Goal: Task Accomplishment & Management: Use online tool/utility

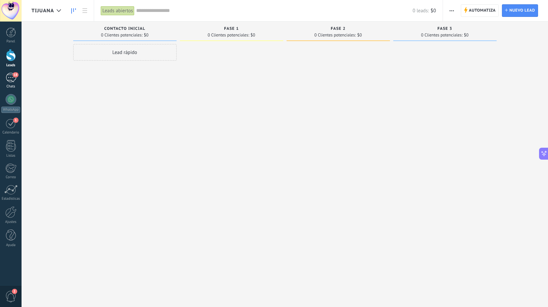
click at [13, 78] on div "18" at bounding box center [11, 78] width 11 height 10
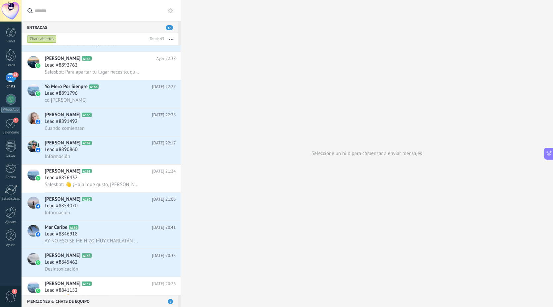
scroll to position [294, 0]
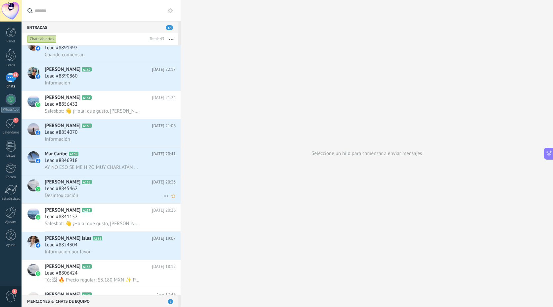
click at [85, 185] on h2 "Gloria Sedano A158" at bounding box center [98, 182] width 107 height 7
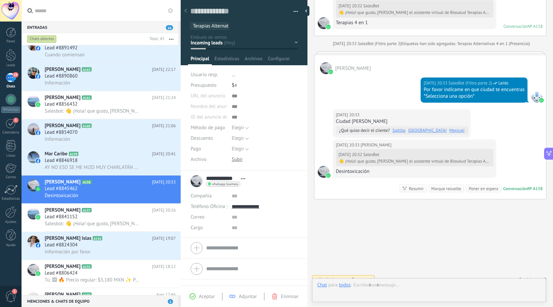
scroll to position [10, 0]
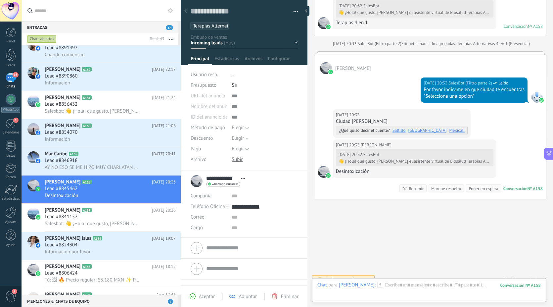
click at [456, 215] on div "Buscar Carga más Ayer Ayer Creación: 2 eventos Expandir Ayer 20:32 Gloria Sedan…" at bounding box center [431, -1] width 246 height 630
click at [497, 112] on div "Ayer 20:33 Gloria Sedano Ciudad Guzmán ¿Qué quiso decir el cliente? Saltillo Mo…" at bounding box center [431, 124] width 232 height 30
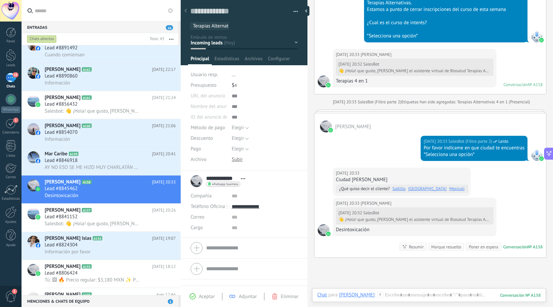
scroll to position [316, 0]
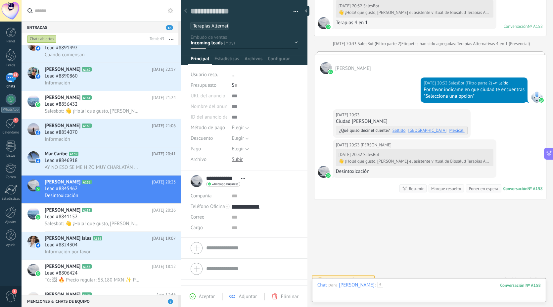
click at [406, 283] on div at bounding box center [430, 292] width 224 height 20
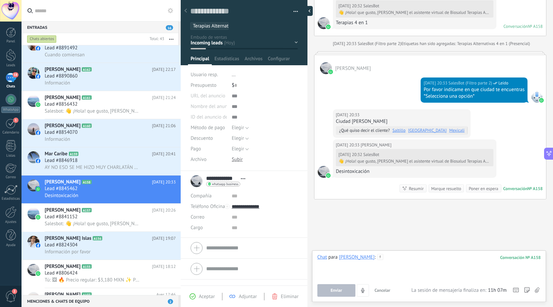
click at [307, 12] on div at bounding box center [308, 11] width 10 height 10
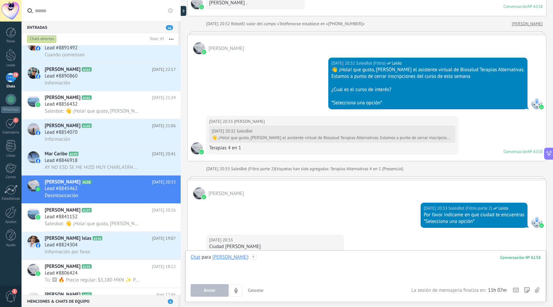
scroll to position [309, 0]
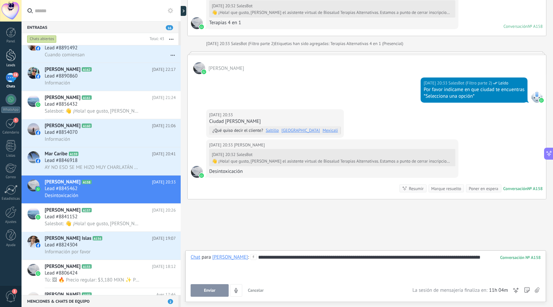
click at [11, 54] on div at bounding box center [11, 55] width 10 height 12
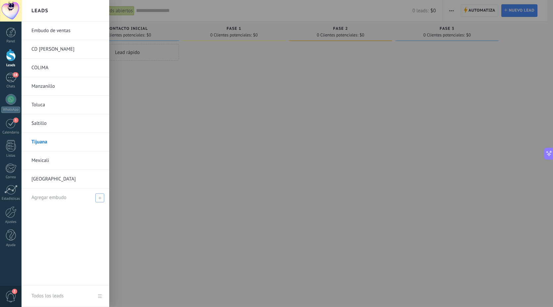
click at [101, 199] on span at bounding box center [99, 197] width 9 height 9
type input "**********"
click at [101, 197] on span at bounding box center [101, 197] width 6 height 5
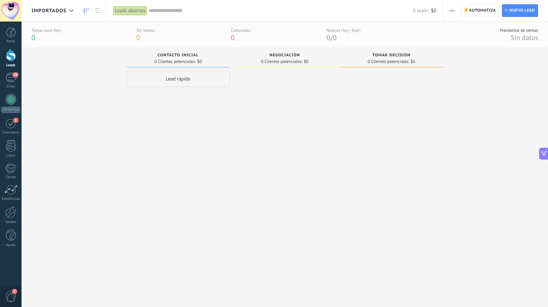
click at [453, 11] on icon "button" at bounding box center [452, 10] width 4 height 1
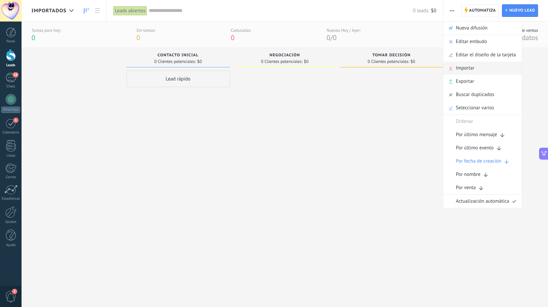
click at [467, 72] on span "Importar" at bounding box center [465, 68] width 19 height 13
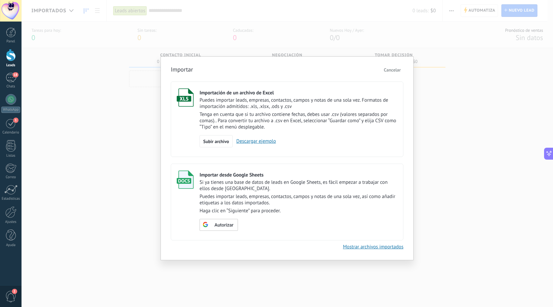
click at [324, 99] on p "Puedes importar leads, empresas, contactos, campos y notas de una sola vez. For…" at bounding box center [299, 103] width 198 height 13
click at [225, 141] on span "Subir archivo" at bounding box center [216, 141] width 26 height 5
click at [0, 0] on input "Importación de un archivo de Excel Puedes importar leads, empresas, contactos, …" at bounding box center [0, 0] width 0 height 0
click at [279, 141] on div "Subir archivo Descargar ejemplo" at bounding box center [299, 141] width 198 height 13
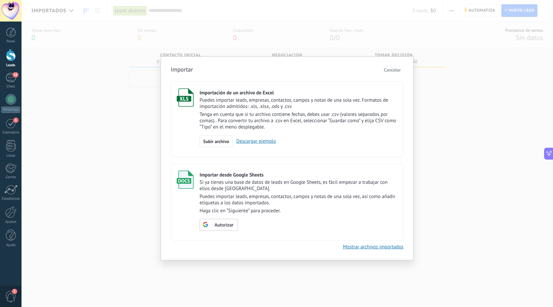
click at [251, 144] on link "Descargar ejemplo" at bounding box center [254, 141] width 43 height 6
click at [227, 227] on span "Autorizar" at bounding box center [224, 225] width 19 height 5
click at [220, 230] on div "Autorizar" at bounding box center [219, 225] width 38 height 12
click at [213, 227] on div "Autorizar" at bounding box center [218, 225] width 31 height 6
click at [397, 69] on span "Cancelar" at bounding box center [392, 70] width 17 height 6
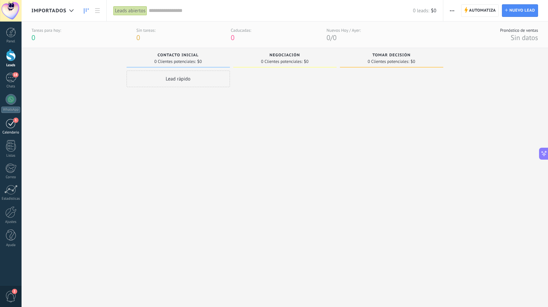
click at [9, 127] on div "1" at bounding box center [11, 123] width 11 height 10
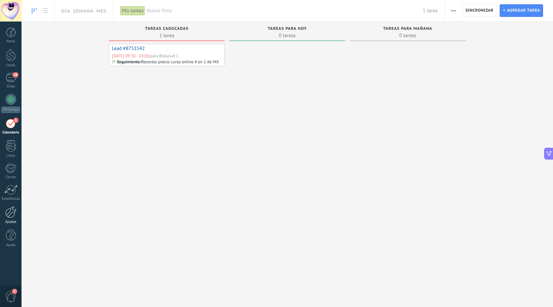
click at [11, 214] on div at bounding box center [10, 212] width 11 height 12
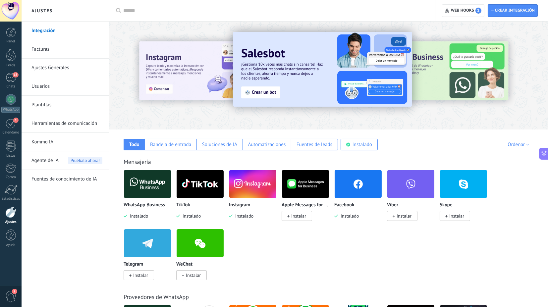
click at [59, 29] on link "Integración" at bounding box center [66, 31] width 71 height 19
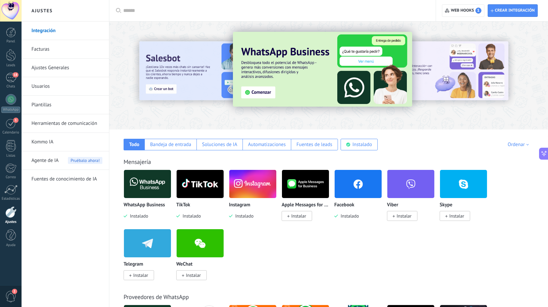
click at [153, 189] on img at bounding box center [147, 184] width 47 height 32
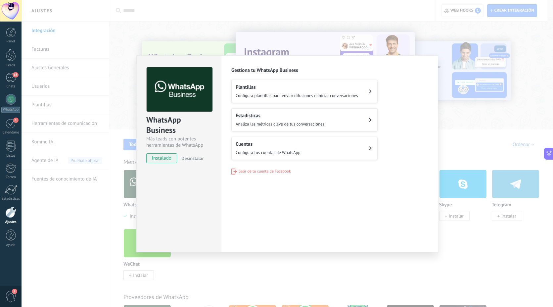
click at [269, 151] on span "Configura tus cuentas de WhatsApp" at bounding box center [268, 153] width 65 height 6
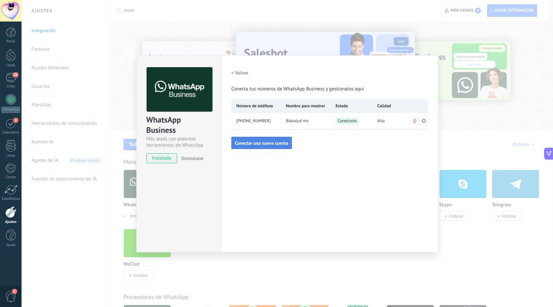
click at [272, 144] on span "Conectar una nueva cuenta" at bounding box center [261, 143] width 53 height 5
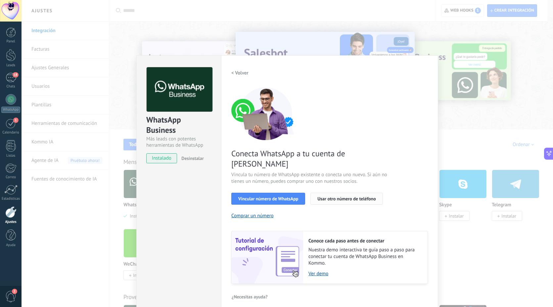
click at [332, 193] on button "Usar otro número de teléfono" at bounding box center [347, 199] width 72 height 12
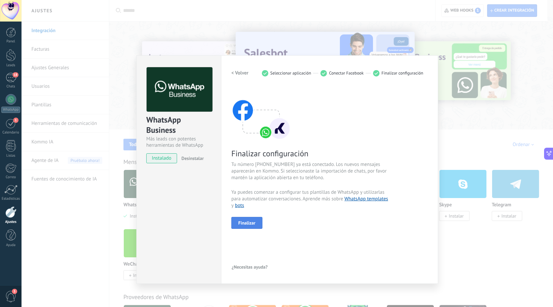
click at [247, 223] on span "Finalizar" at bounding box center [246, 223] width 17 height 5
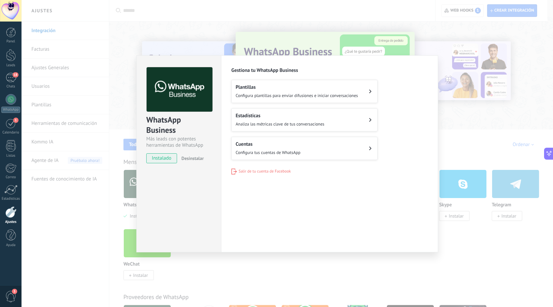
click at [194, 42] on div "WhatsApp Business Más leads con potentes herramientas de WhatsApp instalado Des…" at bounding box center [288, 153] width 532 height 307
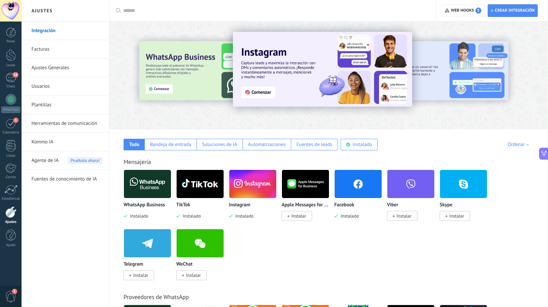
click at [139, 186] on img at bounding box center [147, 184] width 47 height 32
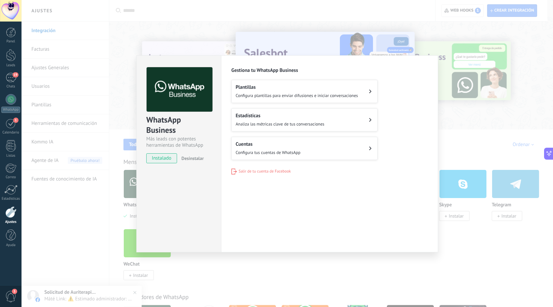
click at [264, 148] on div "Cuentas Configura tus cuentas de WhatsApp" at bounding box center [268, 148] width 65 height 15
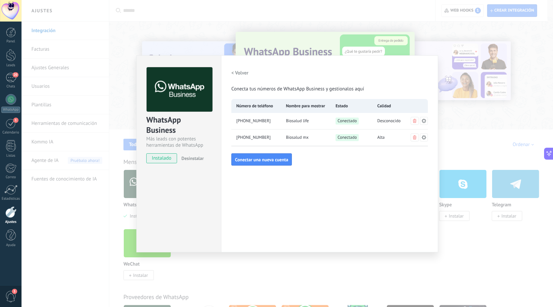
click at [294, 19] on div "WhatsApp Business Más leads con potentes herramientas de WhatsApp instalado Des…" at bounding box center [288, 153] width 532 height 307
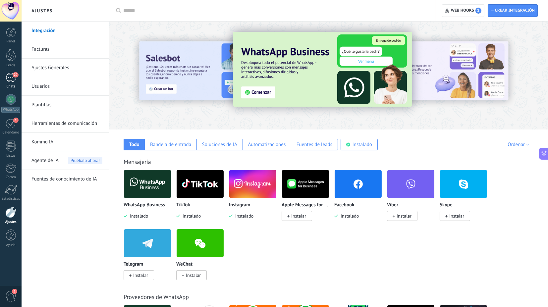
click at [16, 72] on span "20" at bounding box center [16, 74] width 6 height 5
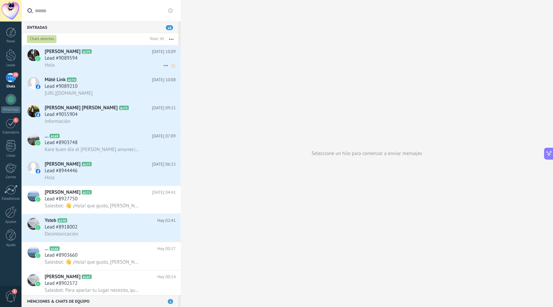
click at [77, 56] on span "Lead #9089594" at bounding box center [61, 58] width 33 height 7
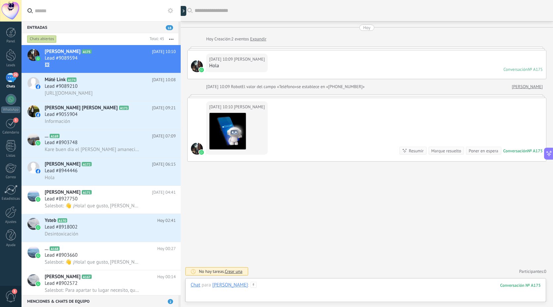
click at [282, 292] on div at bounding box center [366, 292] width 350 height 20
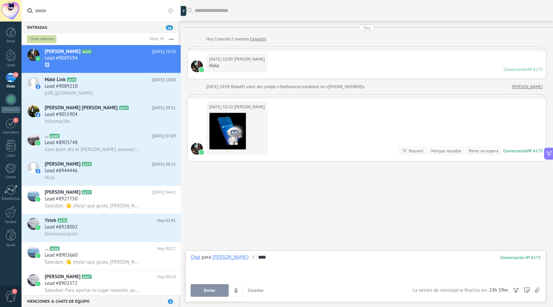
click at [196, 286] on button "Enviar" at bounding box center [210, 290] width 38 height 13
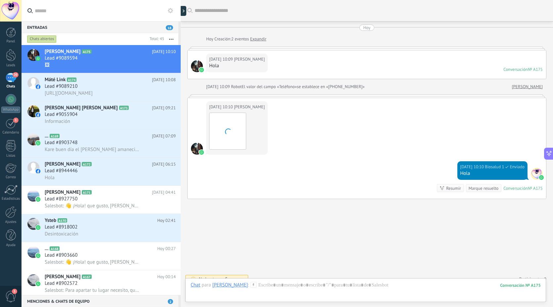
scroll to position [7, 0]
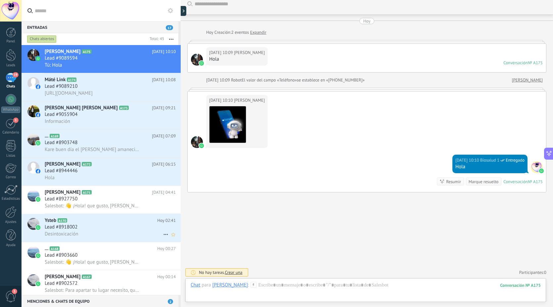
click at [80, 233] on h3 "Desintoxicación" at bounding box center [63, 234] width 37 height 7
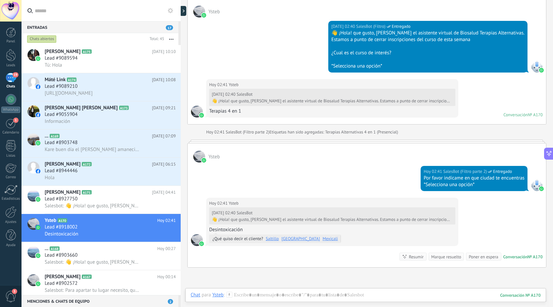
scroll to position [289, 0]
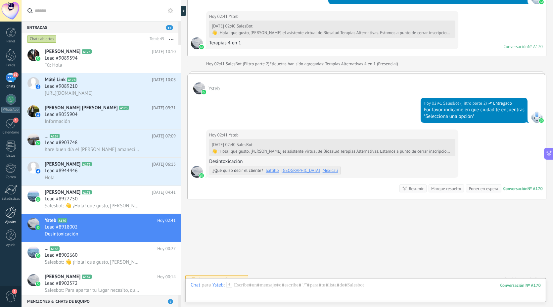
click at [9, 215] on div at bounding box center [10, 212] width 11 height 12
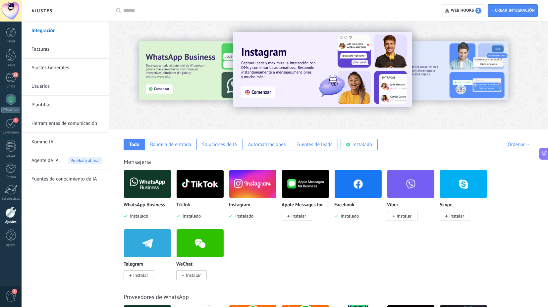
click at [149, 189] on img at bounding box center [147, 184] width 47 height 32
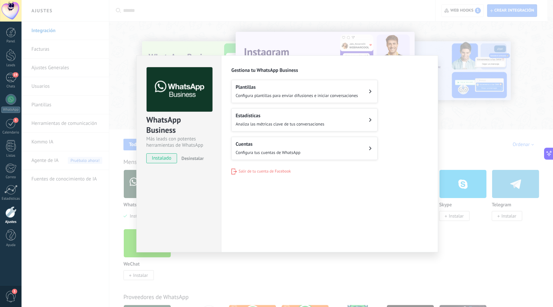
click at [349, 154] on button "Cuentas Configura tus cuentas de WhatsApp" at bounding box center [304, 148] width 146 height 23
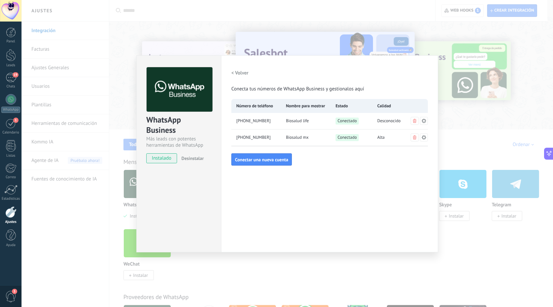
click at [423, 121] on icon at bounding box center [424, 121] width 5 height 5
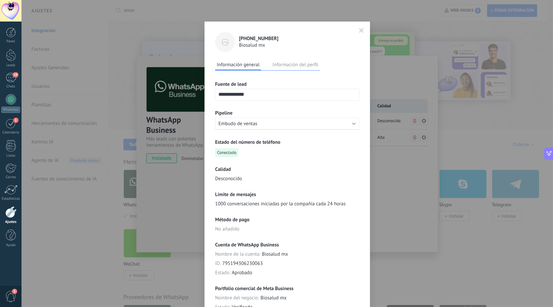
click at [293, 68] on button "Información del perfil" at bounding box center [295, 65] width 49 height 10
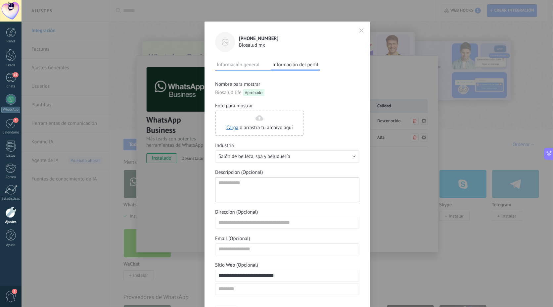
click at [360, 30] on icon "button" at bounding box center [361, 30] width 5 height 5
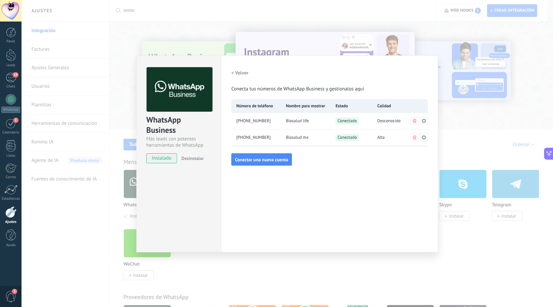
click at [272, 14] on div "WhatsApp Business Más leads con potentes herramientas de WhatsApp instalado Des…" at bounding box center [288, 153] width 532 height 307
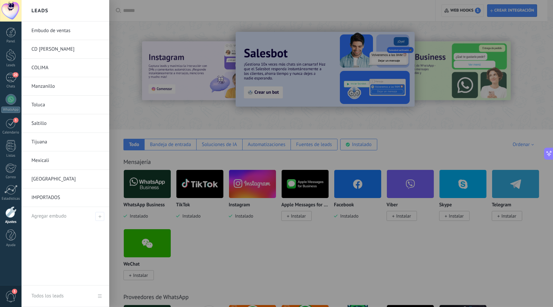
click at [68, 192] on link "IMPORTADOS" at bounding box center [66, 197] width 71 height 19
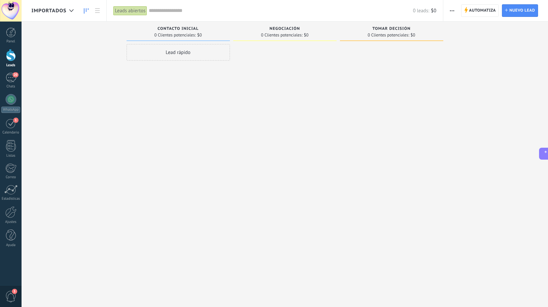
click at [451, 10] on icon "button" at bounding box center [452, 10] width 4 height 1
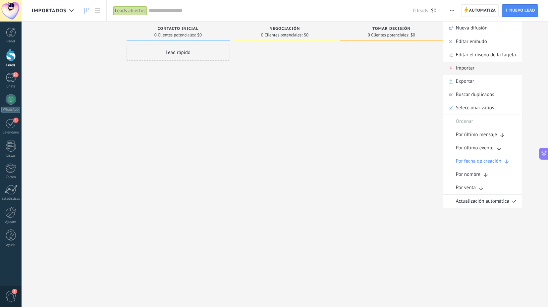
click at [468, 70] on span "Importar" at bounding box center [465, 68] width 19 height 13
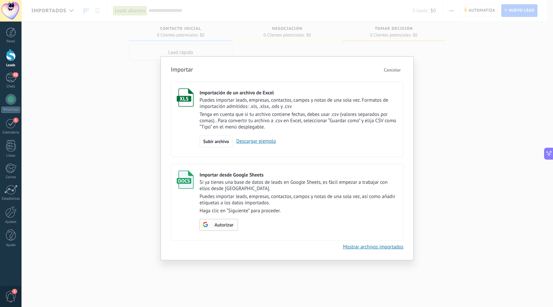
click at [226, 227] on span "Autorizar" at bounding box center [224, 225] width 19 height 5
click at [226, 228] on span "Escoger tabla" at bounding box center [222, 225] width 26 height 5
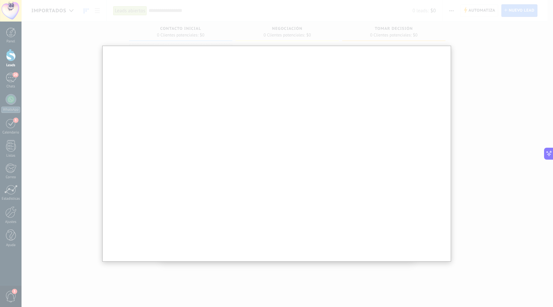
click at [424, 40] on div at bounding box center [276, 159] width 553 height 318
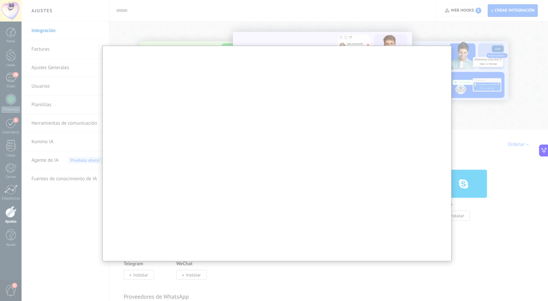
click at [399, 9] on div at bounding box center [276, 159] width 553 height 318
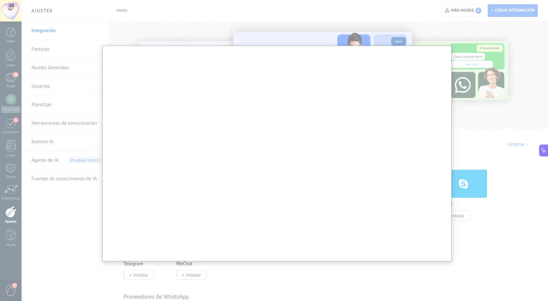
click at [434, 27] on div at bounding box center [276, 159] width 553 height 318
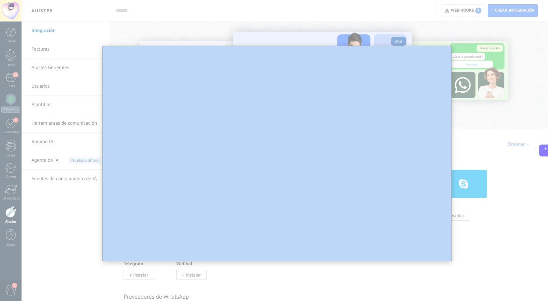
click at [434, 27] on div at bounding box center [276, 159] width 553 height 318
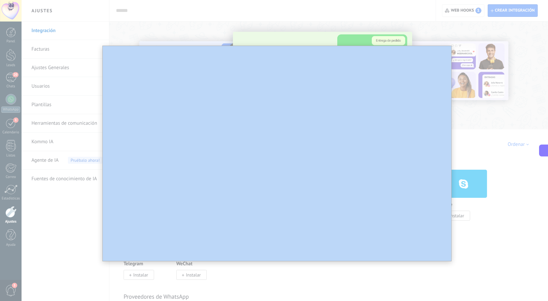
click at [429, 23] on div at bounding box center [276, 159] width 553 height 318
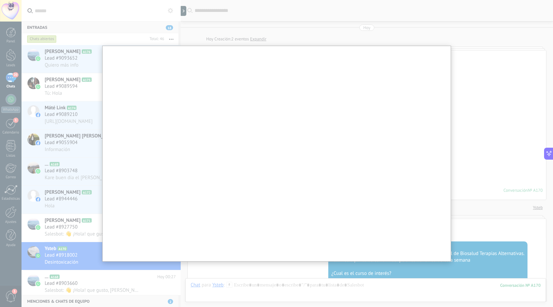
scroll to position [289, 0]
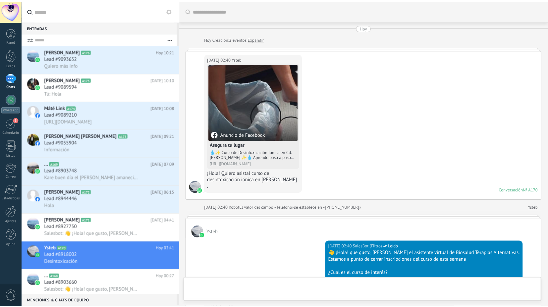
scroll to position [289, 0]
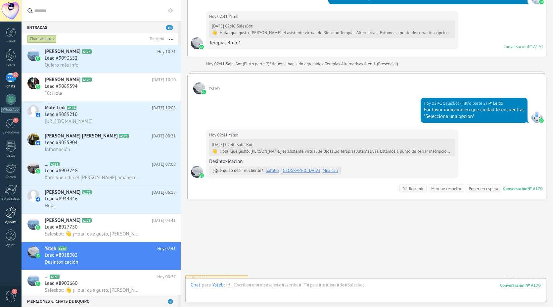
click at [13, 215] on div at bounding box center [10, 212] width 11 height 12
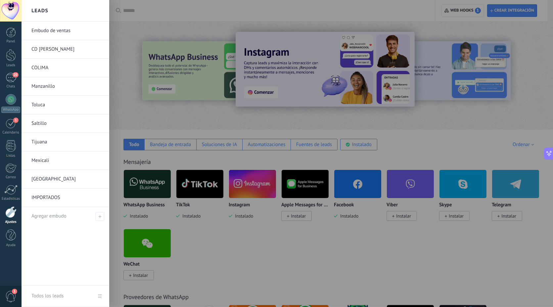
click at [45, 197] on link "IMPORTADOS" at bounding box center [66, 197] width 71 height 19
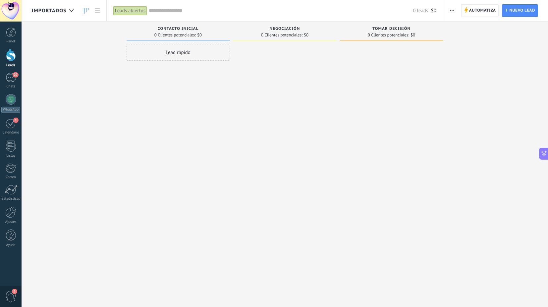
click at [452, 9] on span "button" at bounding box center [452, 10] width 4 height 13
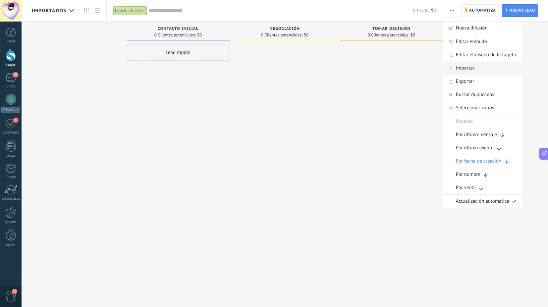
click at [457, 66] on span "Importar" at bounding box center [465, 68] width 19 height 13
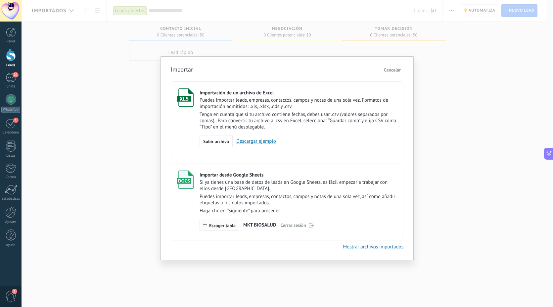
click at [214, 227] on span "Escoger tabla" at bounding box center [222, 225] width 26 height 5
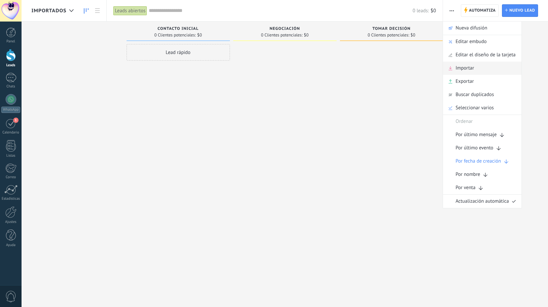
click at [468, 71] on span "Importar" at bounding box center [464, 68] width 19 height 13
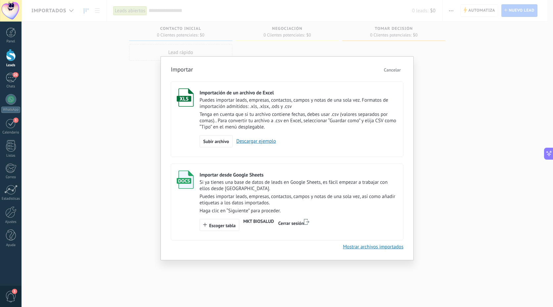
scroll to position [10, 0]
click at [218, 227] on span "Escoger tabla" at bounding box center [222, 225] width 26 height 5
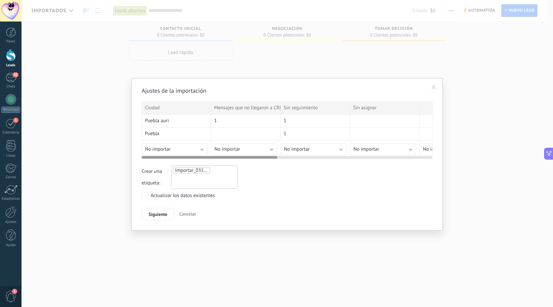
drag, startPoint x: 185, startPoint y: 155, endPoint x: 246, endPoint y: 155, distance: 60.6
click at [246, 155] on div at bounding box center [287, 155] width 291 height 5
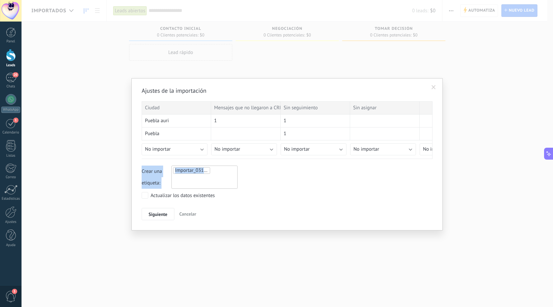
drag, startPoint x: 246, startPoint y: 155, endPoint x: 307, endPoint y: 159, distance: 61.1
click at [307, 159] on div "Ajustes de la importación Ciudad Mensajes que no llegaron a CRM Sin seguimiento…" at bounding box center [287, 154] width 291 height 134
click at [256, 124] on div "1" at bounding box center [246, 121] width 70 height 13
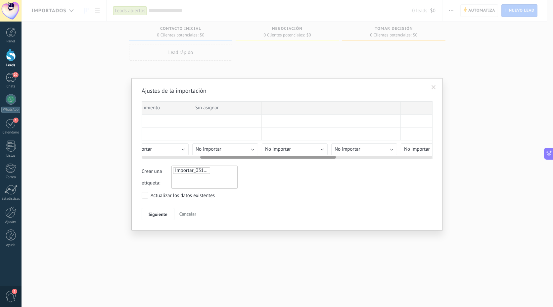
scroll to position [0, 0]
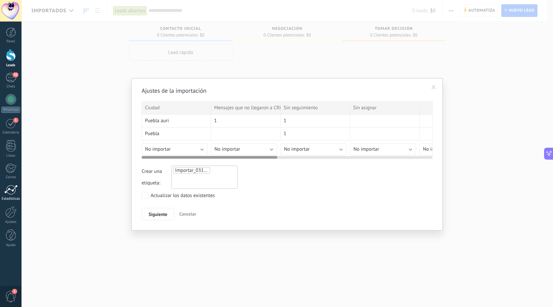
drag, startPoint x: 248, startPoint y: 156, endPoint x: 14, endPoint y: 191, distance: 236.1
click at [54, 161] on div "Ajustes de la importación Ciudad Mensajes que no llegaron a CRM Sin seguimiento…" at bounding box center [288, 153] width 532 height 307
click at [186, 119] on div "Puebla auri" at bounding box center [177, 121] width 70 height 13
click at [190, 212] on span "Cancelar" at bounding box center [187, 214] width 17 height 6
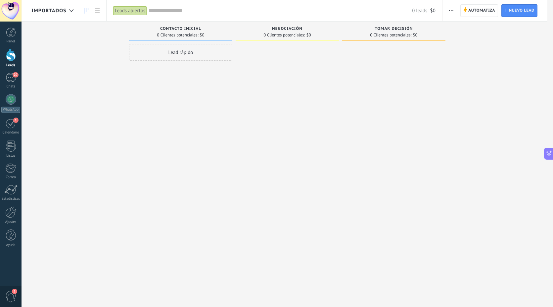
click at [451, 9] on span "button" at bounding box center [451, 10] width 4 height 13
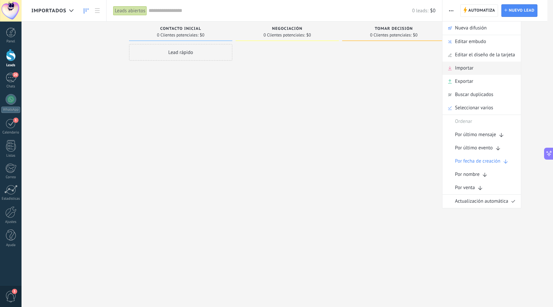
click at [473, 67] on span "Importar" at bounding box center [464, 68] width 19 height 13
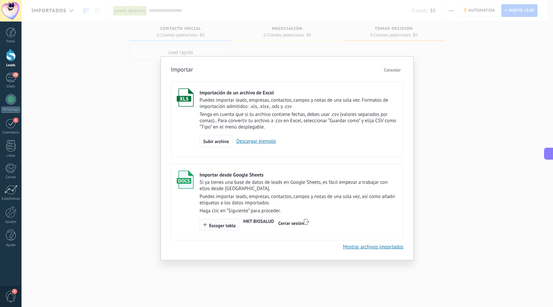
click at [233, 224] on button "Escoger tabla" at bounding box center [220, 225] width 40 height 12
click at [135, 62] on div "Importar Cancelar Importación de un archivo de Excel Puedes importar leads, emp…" at bounding box center [288, 153] width 532 height 307
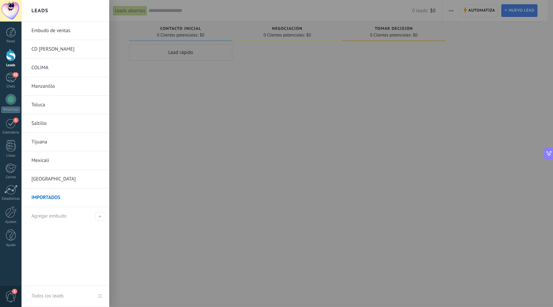
click at [13, 54] on div at bounding box center [11, 55] width 10 height 12
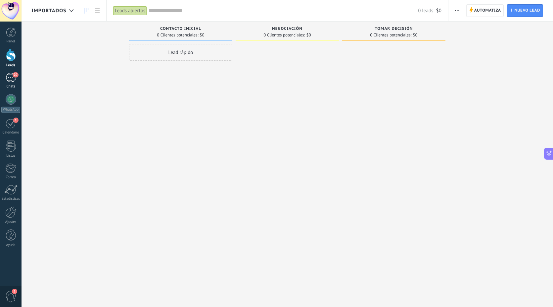
click at [11, 82] on link "20 Chats" at bounding box center [11, 81] width 22 height 16
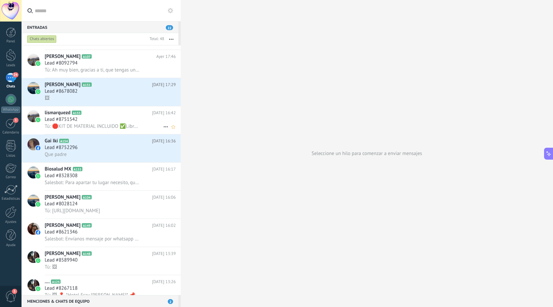
scroll to position [669, 0]
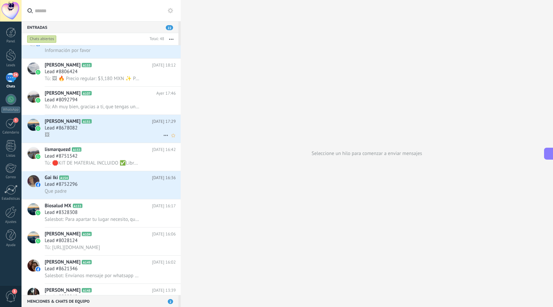
click at [90, 138] on div "🖼" at bounding box center [110, 134] width 131 height 7
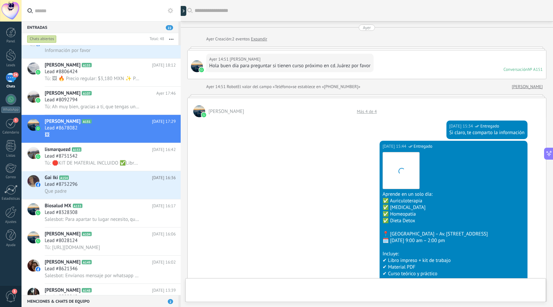
scroll to position [423, 0]
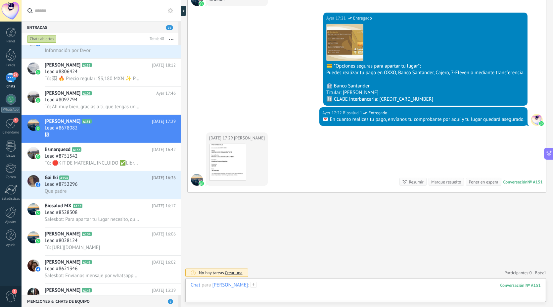
click at [321, 293] on div at bounding box center [366, 292] width 350 height 20
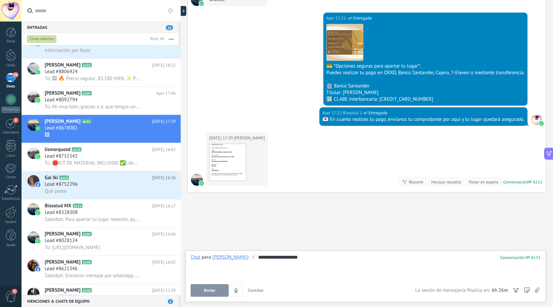
click at [202, 284] on div "Enviar Cancelar Rastrear clics en links ? Reducir links largos y rastrear clics…" at bounding box center [303, 290] width 225 height 13
click at [202, 289] on button "Enviar" at bounding box center [210, 290] width 38 height 13
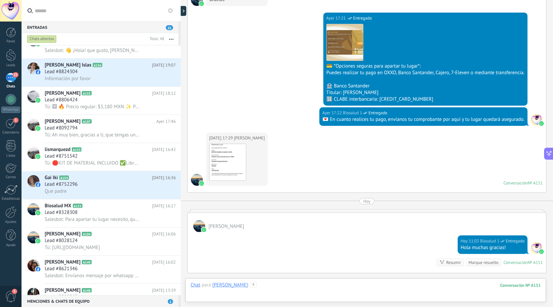
click at [332, 289] on div at bounding box center [366, 292] width 350 height 20
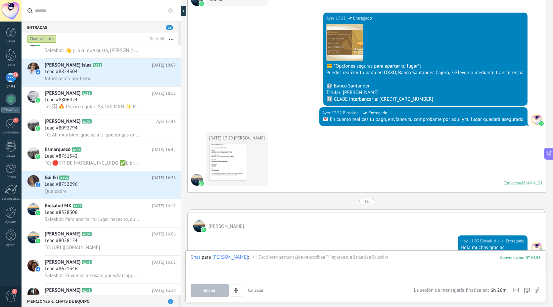
click at [539, 289] on use at bounding box center [537, 289] width 5 height 5
click at [0, 0] on input "file" at bounding box center [0, 0] width 0 height 0
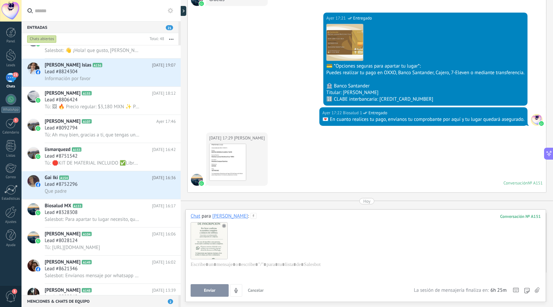
click at [220, 291] on button "Enviar" at bounding box center [210, 290] width 38 height 13
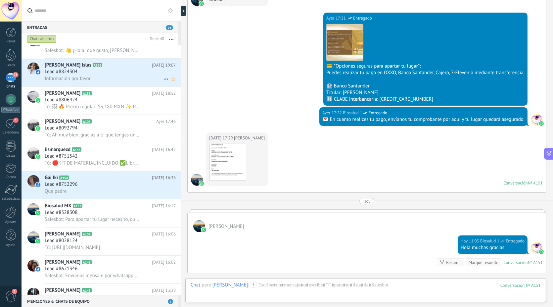
scroll to position [558, 0]
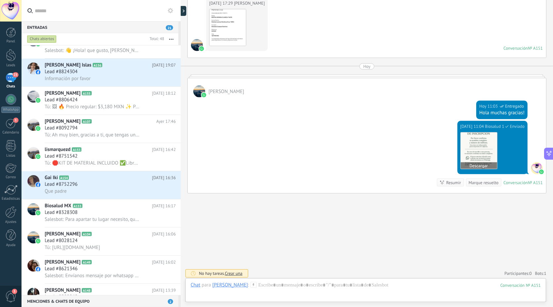
click at [489, 147] on img at bounding box center [479, 150] width 36 height 36
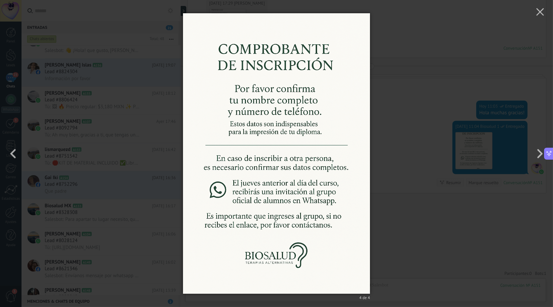
click at [429, 119] on div "4 de 4" at bounding box center [276, 153] width 553 height 307
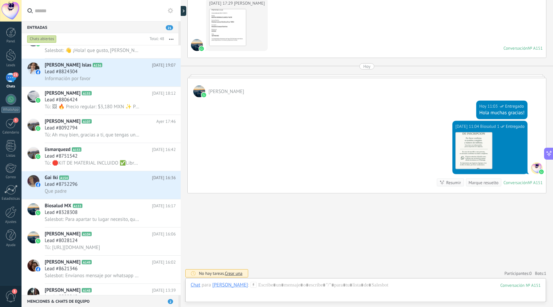
scroll to position [447, 0]
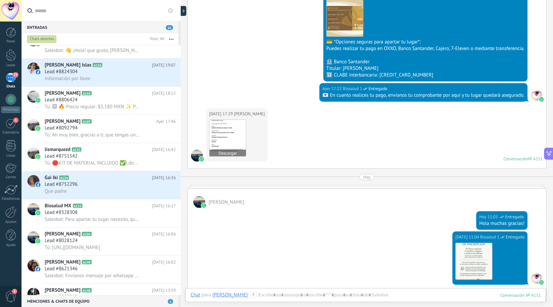
click at [231, 131] on img at bounding box center [228, 138] width 36 height 36
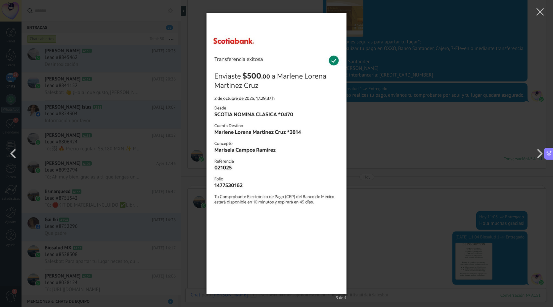
click at [417, 117] on div "3 de 4" at bounding box center [276, 153] width 553 height 307
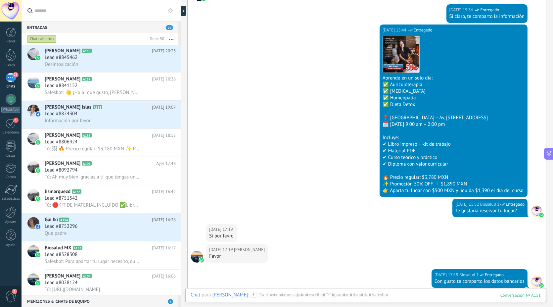
scroll to position [0, 0]
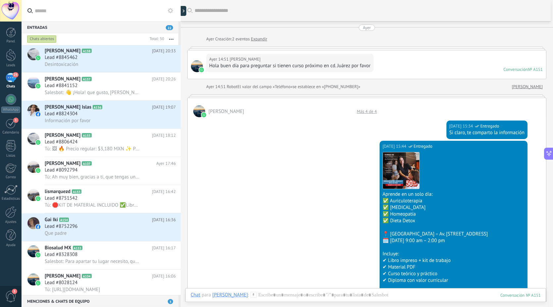
click at [181, 9] on div at bounding box center [181, 153] width 0 height 307
click at [184, 12] on div at bounding box center [185, 11] width 10 height 10
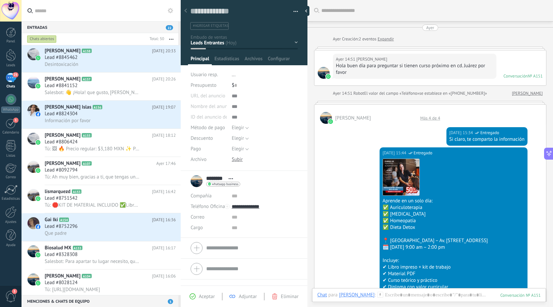
scroll to position [10, 0]
drag, startPoint x: 274, startPoint y: 204, endPoint x: 233, endPoint y: 203, distance: 40.4
click at [230, 203] on div "**********" at bounding box center [244, 206] width 107 height 11
click at [229, 179] on span "Abrir detalle Copie el nombre Desatar Contacto principal" at bounding box center [231, 178] width 11 height 5
click at [277, 177] on div "******** Marisela ******** Marisela Apellido Abrir detalle Copie el nombre Desa…" at bounding box center [244, 181] width 107 height 17
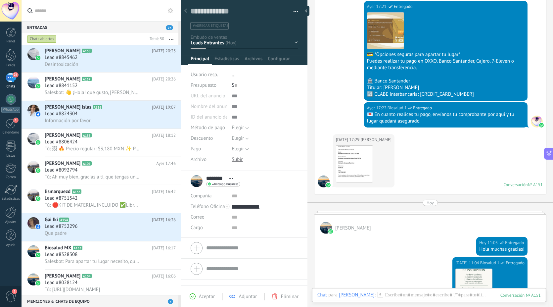
scroll to position [584, 0]
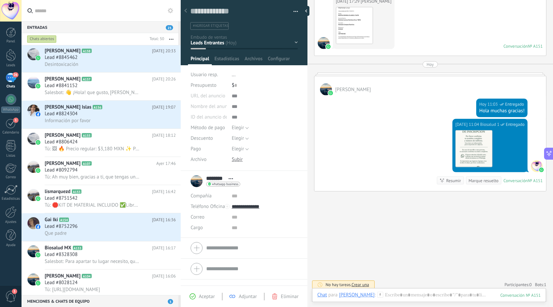
click at [375, 131] on div "Hoy 11:04 Biosalud 1 Entregado Descargar Conversación № A151 Conversación № A15…" at bounding box center [431, 155] width 232 height 72
click at [308, 10] on div at bounding box center [308, 11] width 10 height 10
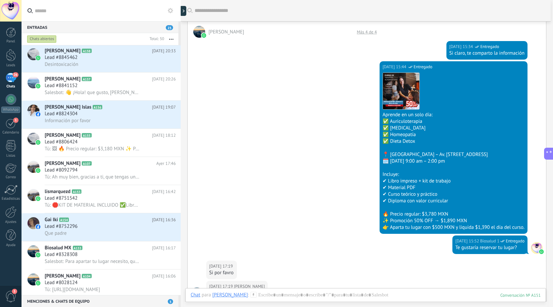
scroll to position [0, 0]
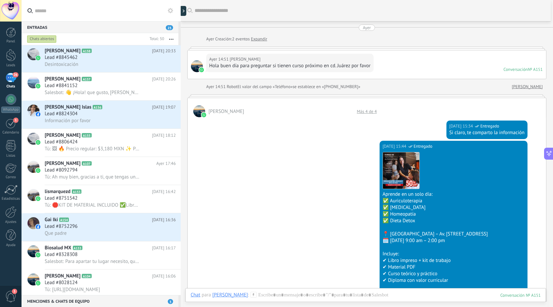
click at [185, 9] on icon at bounding box center [184, 10] width 2 height 3
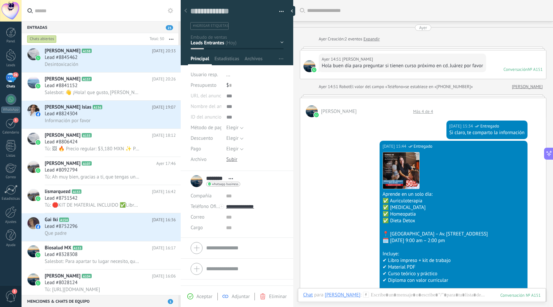
type textarea "**********"
click at [0, 0] on div "Nueva consulta FASE 1 FASE 2 FASE 3 Pedido enviado INSCRITO" at bounding box center [0, 0] width 0 height 0
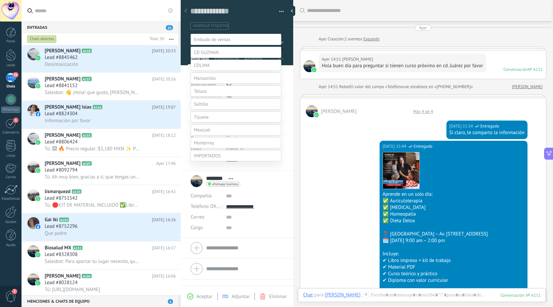
click at [0, 0] on label "INSCRITO" at bounding box center [0, 0] width 0 height 0
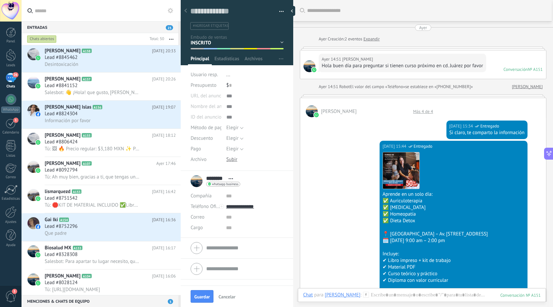
scroll to position [0, 0]
click at [222, 26] on span "#agregar etiquetas" at bounding box center [210, 26] width 35 height 5
type input "**********"
click at [211, 293] on button "Guardar" at bounding box center [202, 296] width 23 height 13
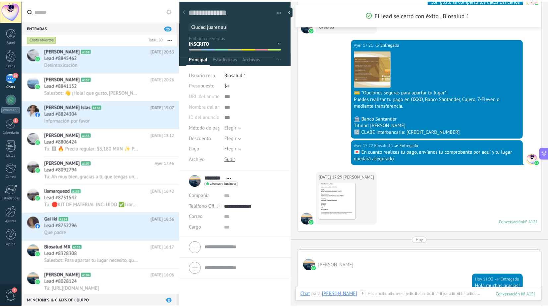
scroll to position [634, 0]
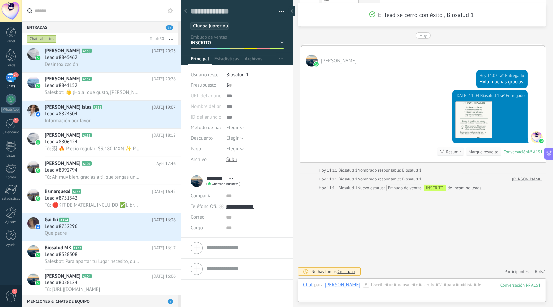
click at [11, 31] on div at bounding box center [11, 32] width 10 height 10
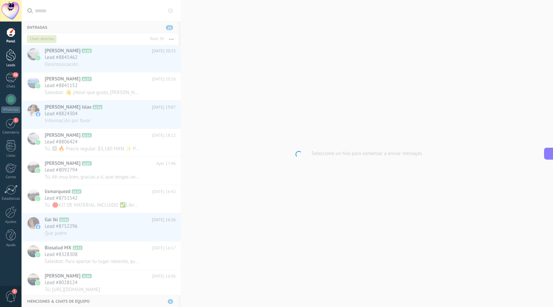
click at [3, 52] on link "Leads" at bounding box center [11, 58] width 22 height 19
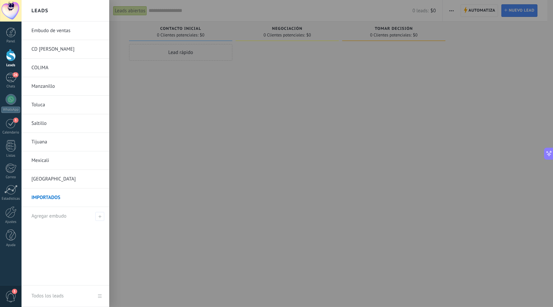
click at [60, 31] on link "Embudo de ventas" at bounding box center [66, 31] width 71 height 19
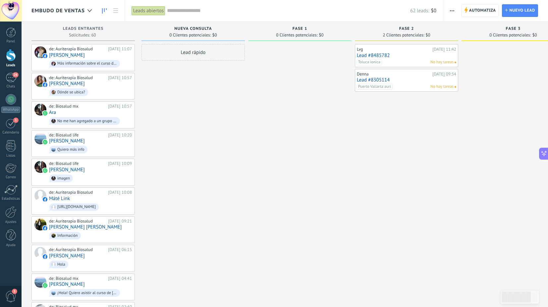
scroll to position [0, 133]
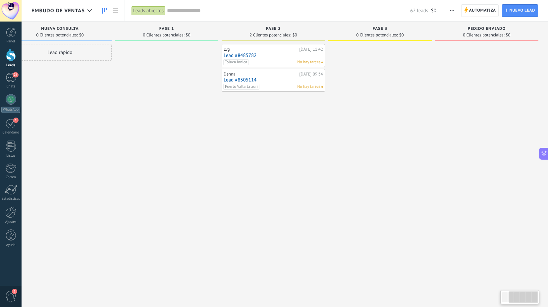
drag, startPoint x: 418, startPoint y: 145, endPoint x: 206, endPoint y: 131, distance: 212.4
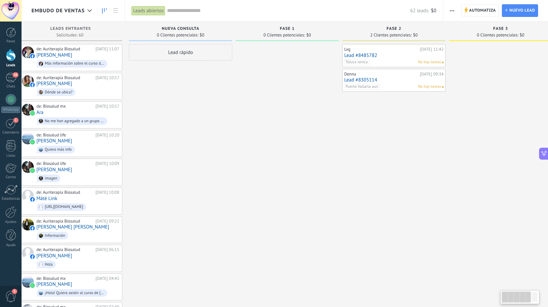
scroll to position [0, 0]
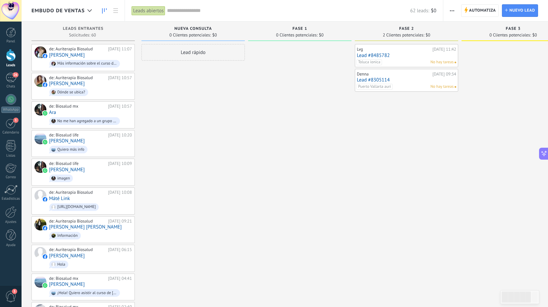
drag, startPoint x: 199, startPoint y: 110, endPoint x: 331, endPoint y: 125, distance: 133.3
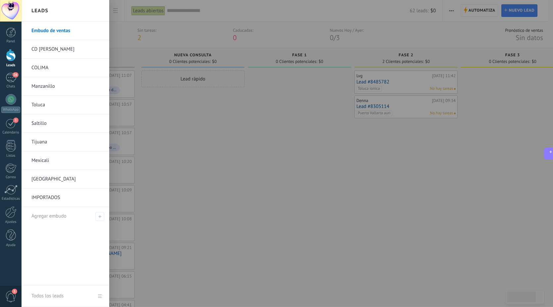
click at [59, 294] on div "Todos los leads" at bounding box center [47, 296] width 32 height 19
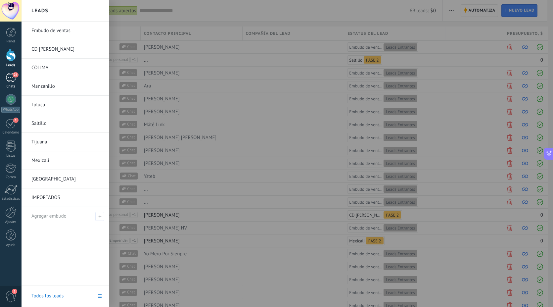
click at [11, 79] on div "26" at bounding box center [11, 78] width 11 height 10
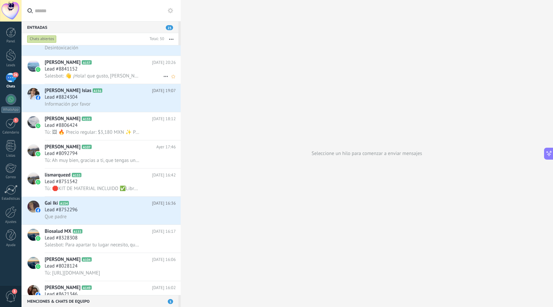
scroll to position [626, 0]
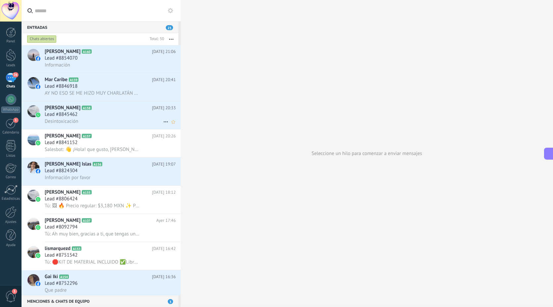
click at [97, 123] on div "Desintoxicación" at bounding box center [110, 121] width 131 height 7
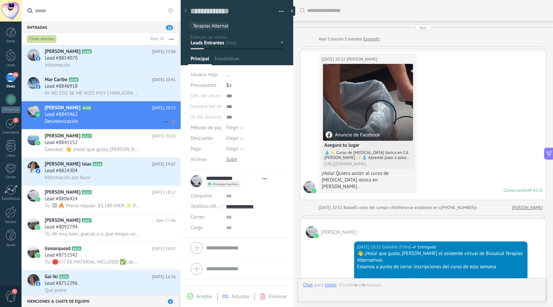
type textarea "**********"
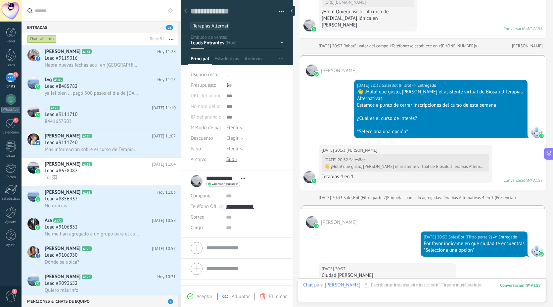
scroll to position [309, 0]
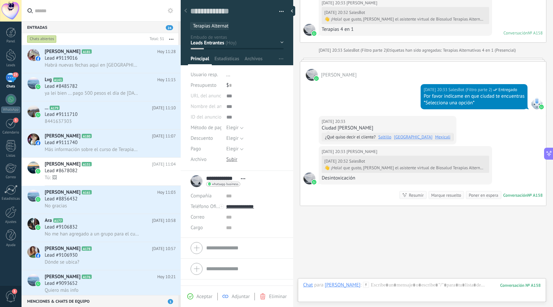
click at [377, 280] on div "Chat Correo Nota Tarea Chat para Gloria Sedano : 158 Enviar Cancelar Rastrear c…" at bounding box center [422, 290] width 248 height 24
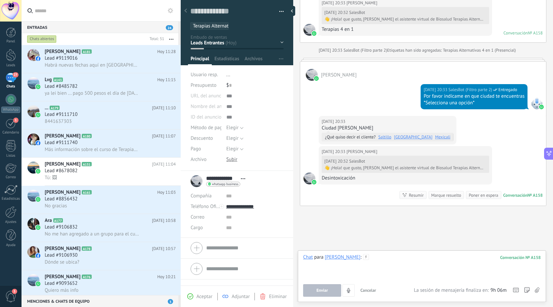
click at [386, 268] on div at bounding box center [422, 266] width 238 height 25
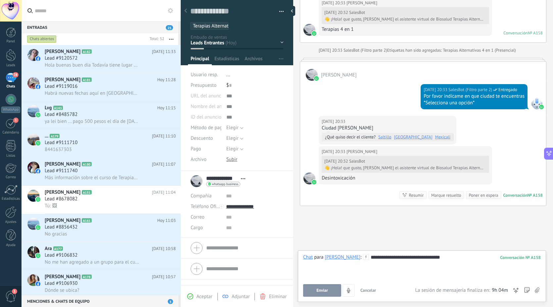
click at [424, 264] on div "**********" at bounding box center [422, 266] width 238 height 25
click at [443, 262] on div "**********" at bounding box center [422, 266] width 238 height 25
click at [321, 288] on span "Enviar" at bounding box center [323, 290] width 12 height 5
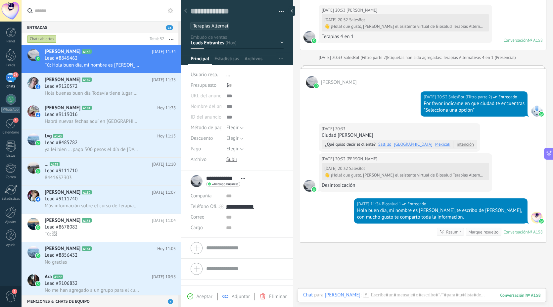
scroll to position [338, 0]
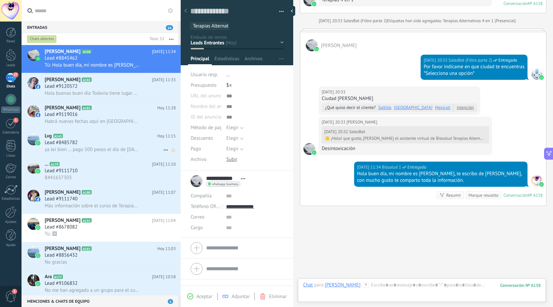
click at [84, 147] on div "ya lei bien ... pago 500 pesos el día de [DATE]" at bounding box center [110, 149] width 131 height 7
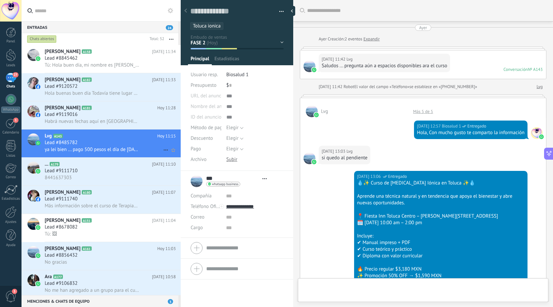
type textarea "**********"
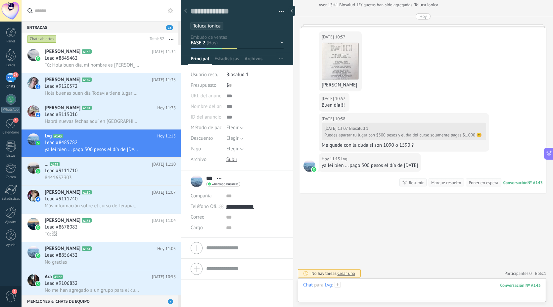
click at [361, 293] on div at bounding box center [422, 292] width 238 height 20
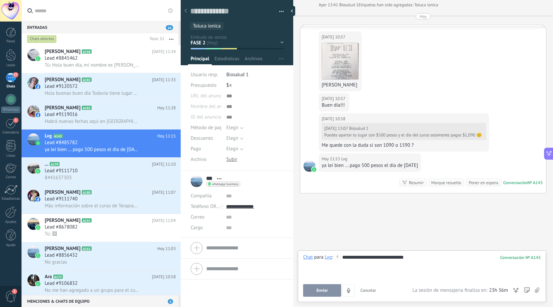
click at [321, 287] on button "Enviar" at bounding box center [322, 290] width 38 height 13
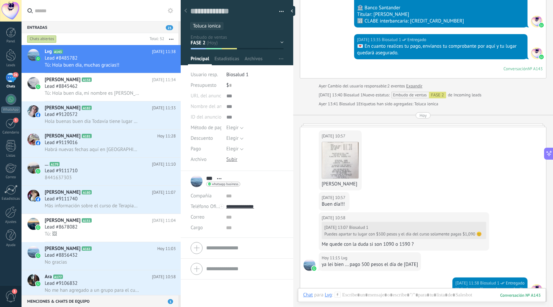
scroll to position [637, 0]
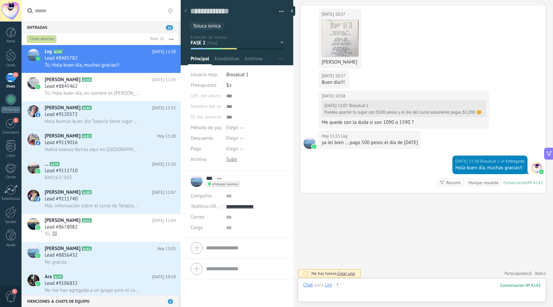
click at [400, 285] on div at bounding box center [422, 292] width 238 height 20
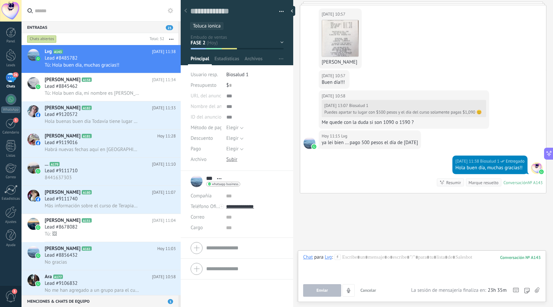
click at [536, 287] on icon at bounding box center [537, 290] width 5 height 6
click at [0, 0] on input "file" at bounding box center [0, 0] width 0 height 0
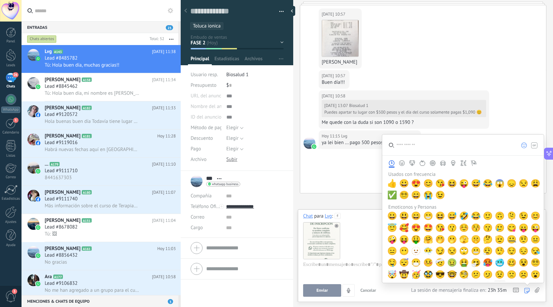
click at [333, 290] on button "Enviar" at bounding box center [322, 290] width 38 height 13
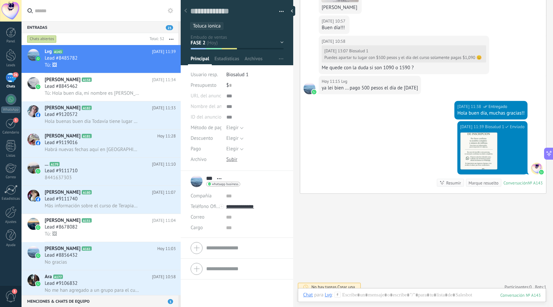
scroll to position [581, 0]
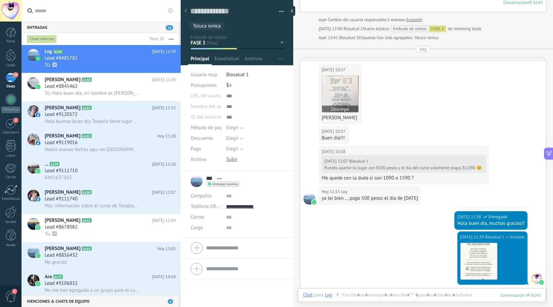
click at [333, 89] on img at bounding box center [340, 94] width 36 height 36
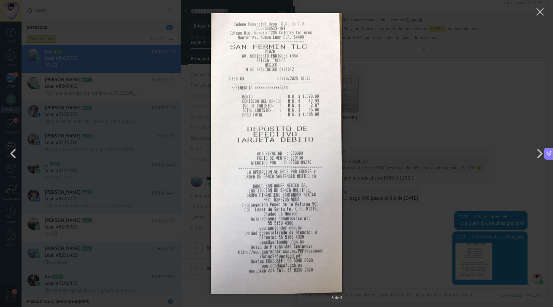
drag, startPoint x: 333, startPoint y: 89, endPoint x: 277, endPoint y: 173, distance: 100.0
click at [463, 98] on div "3 de 4" at bounding box center [276, 153] width 553 height 307
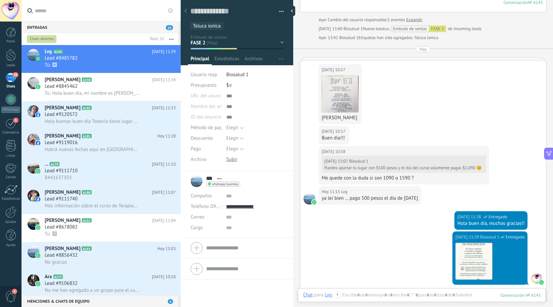
drag, startPoint x: 321, startPoint y: 115, endPoint x: 371, endPoint y: 114, distance: 50.4
click at [362, 114] on div "Hoy 10:57 Lvg Descargar Leticia Vázquez García" at bounding box center [340, 94] width 43 height 60
copy div "[PERSON_NAME]"
click at [0, 0] on div "Nueva consulta FASE 1 FASE 2 FASE 3 Pedido enviado INSCRITO Pedido cancelado – …" at bounding box center [0, 0] width 0 height 0
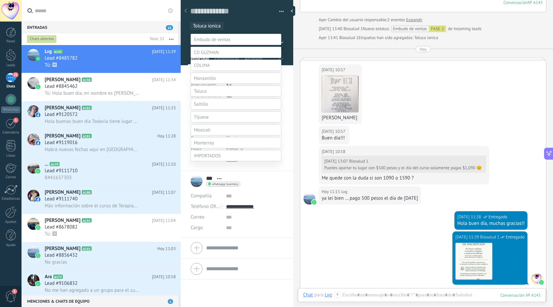
click at [226, 97] on label at bounding box center [236, 90] width 91 height 11
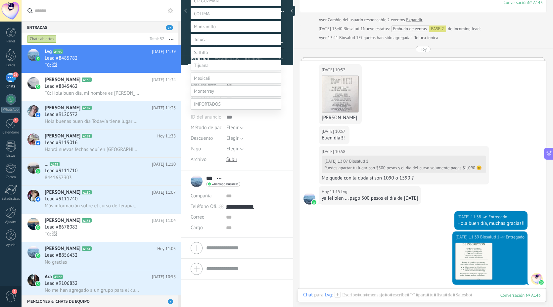
click at [0, 0] on label "Logrado con éxito" at bounding box center [0, 0] width 0 height 0
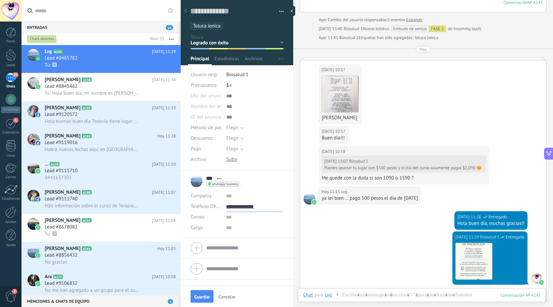
drag, startPoint x: 267, startPoint y: 208, endPoint x: 232, endPoint y: 208, distance: 34.8
click at [226, 208] on input "**********" at bounding box center [254, 206] width 57 height 11
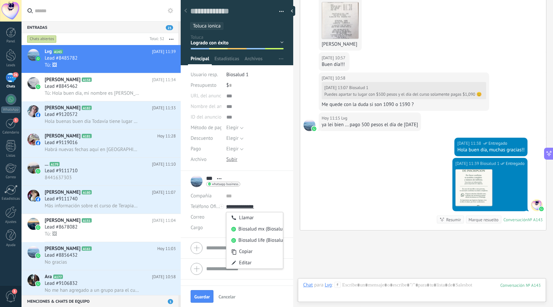
scroll to position [692, 0]
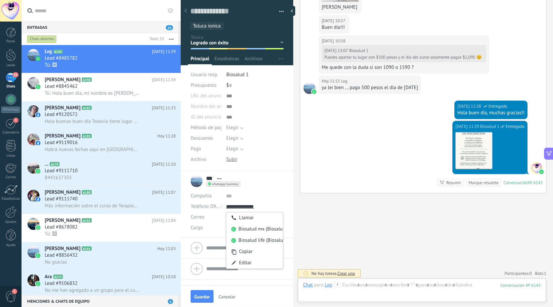
click at [401, 161] on div "Hoy 11:39 Biosalud 1 Entregado Descargar Conversación № A143 Conversación № A14…" at bounding box center [423, 157] width 246 height 72
click at [97, 90] on div "Tú: Hola buen día, mi nombre es Andrea, te escribo de Biosalud, con mucho gusto…" at bounding box center [110, 93] width 131 height 7
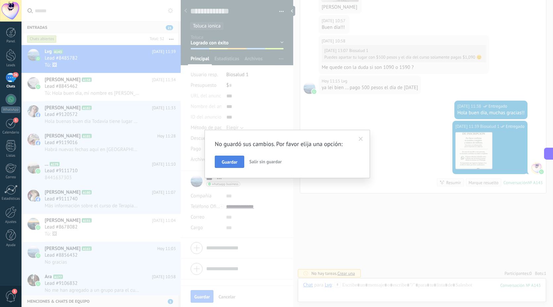
click at [225, 158] on button "Guardar" at bounding box center [229, 162] width 29 height 13
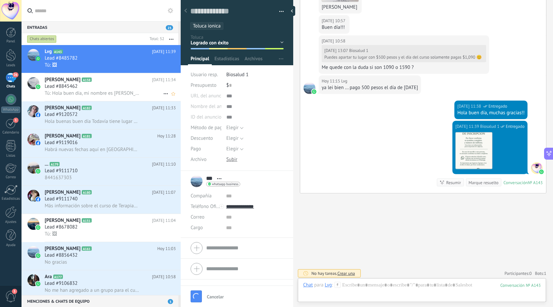
click at [61, 84] on span "Lead #8845462" at bounding box center [61, 86] width 33 height 7
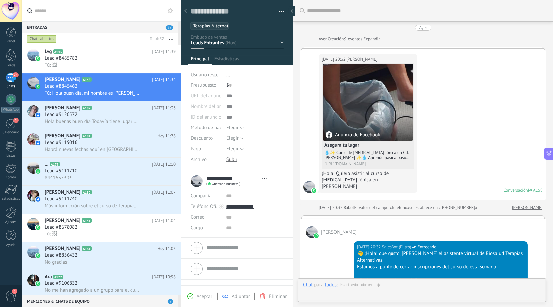
type textarea "**********"
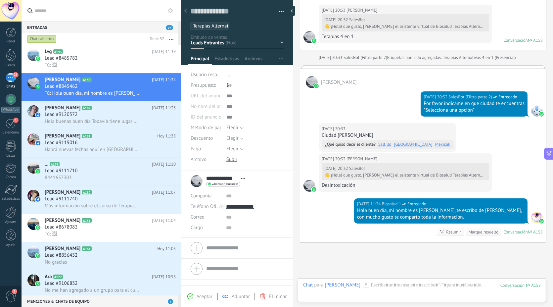
scroll to position [338, 0]
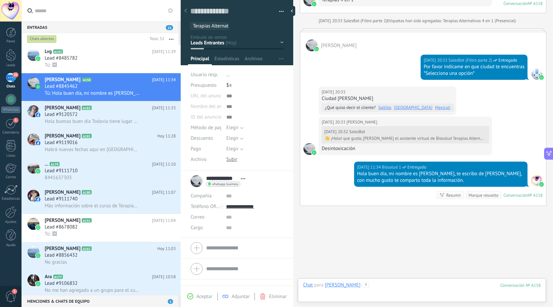
click at [459, 289] on div at bounding box center [422, 292] width 238 height 20
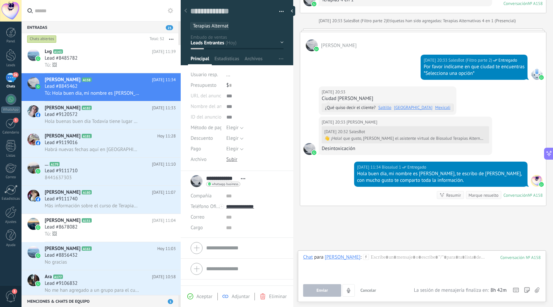
click at [536, 288] on icon at bounding box center [537, 290] width 5 height 6
click at [0, 0] on input "file" at bounding box center [0, 0] width 0 height 0
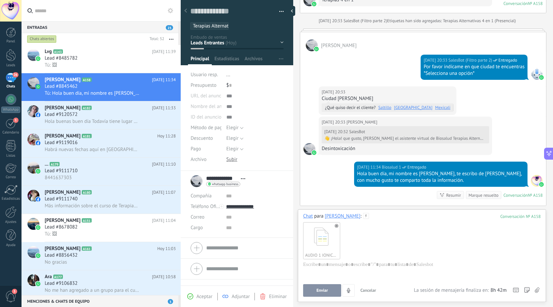
click at [321, 292] on span "Enviar" at bounding box center [323, 290] width 12 height 5
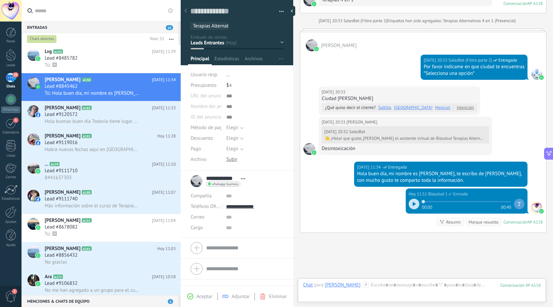
scroll to position [365, 0]
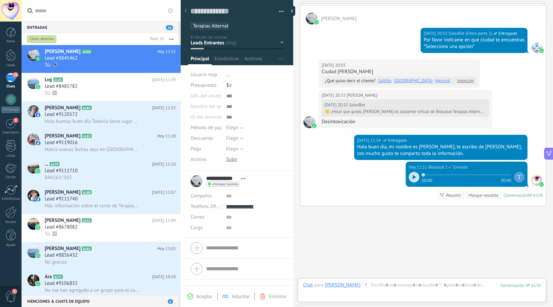
click at [413, 175] on icon at bounding box center [414, 177] width 3 height 4
click at [373, 285] on div at bounding box center [422, 292] width 238 height 20
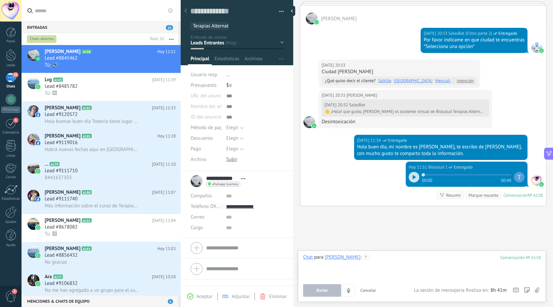
drag, startPoint x: 374, startPoint y: 285, endPoint x: 369, endPoint y: 266, distance: 19.4
click at [369, 267] on div at bounding box center [422, 266] width 238 height 25
paste div
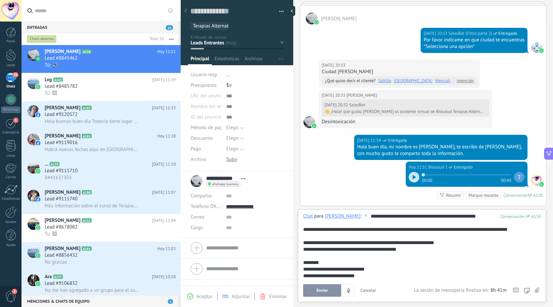
click at [537, 288] on use at bounding box center [537, 289] width 5 height 5
click at [0, 0] on input "file" at bounding box center [0, 0] width 0 height 0
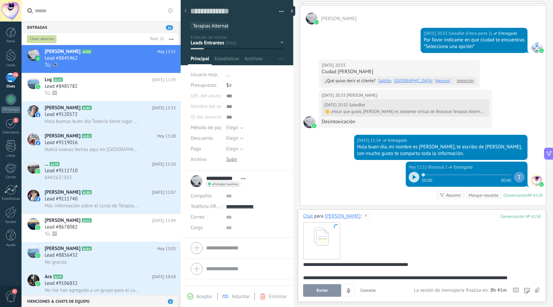
scroll to position [81, 0]
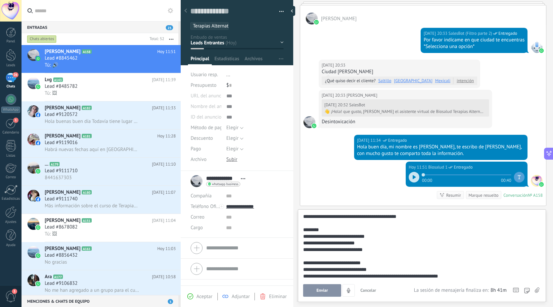
click at [324, 291] on span "Enviar" at bounding box center [323, 290] width 12 height 5
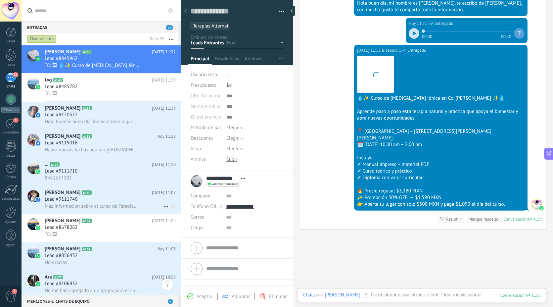
scroll to position [37, 0]
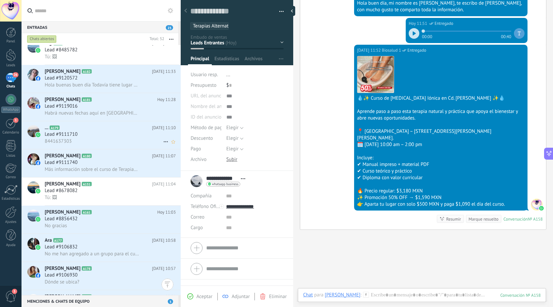
click at [72, 133] on span "Lead #9111710" at bounding box center [61, 134] width 33 height 7
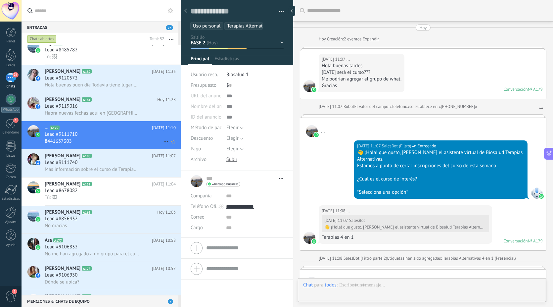
type textarea "**********"
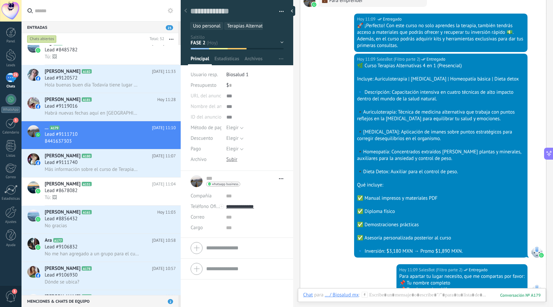
scroll to position [704, 0]
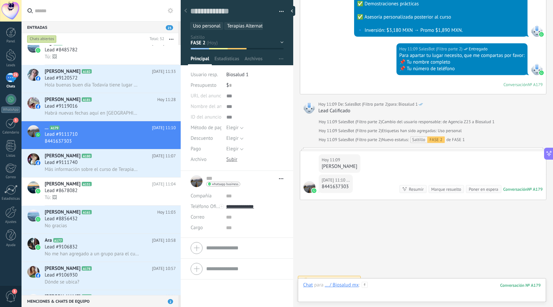
click at [383, 295] on div at bounding box center [422, 292] width 238 height 20
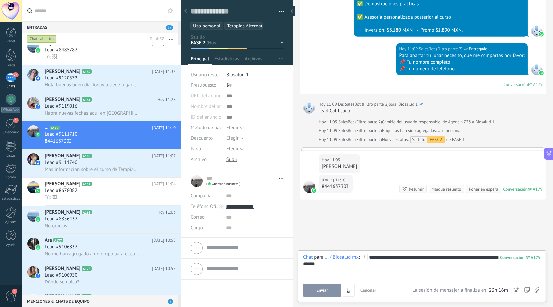
click at [329, 288] on button "Enviar" at bounding box center [322, 290] width 38 height 13
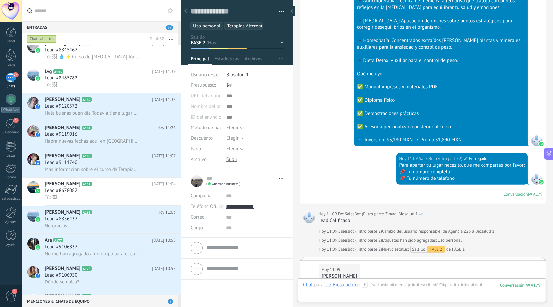
scroll to position [741, 0]
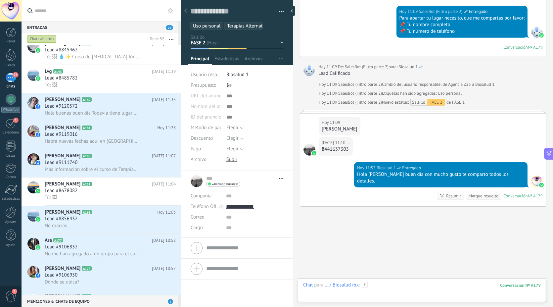
click at [398, 288] on div at bounding box center [422, 292] width 238 height 20
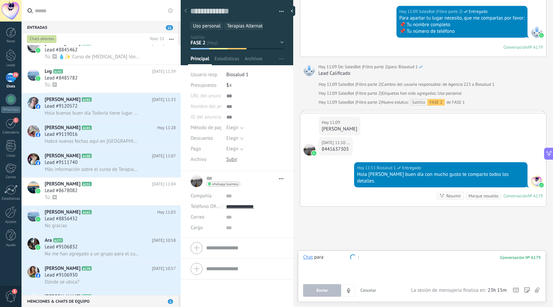
type input "*"
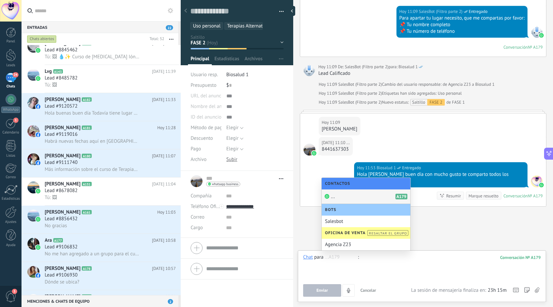
click at [364, 198] on div "... A179" at bounding box center [366, 196] width 89 height 15
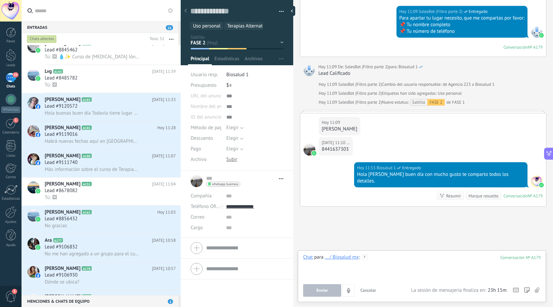
click at [387, 263] on div at bounding box center [422, 266] width 238 height 25
click at [338, 259] on div "... / Biosalud mx" at bounding box center [342, 257] width 34 height 6
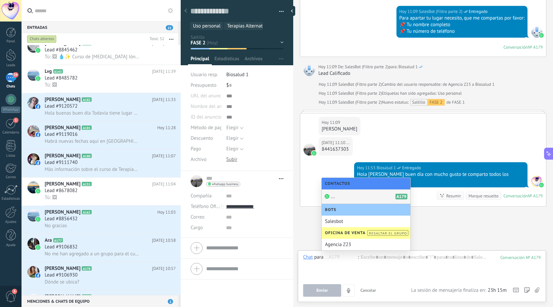
click at [361, 137] on div "Hoy 11:10 ... 8441637303" at bounding box center [423, 149] width 246 height 25
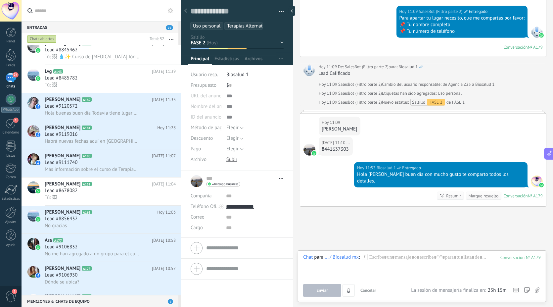
click at [357, 119] on div "Hoy 11:09 ..." at bounding box center [340, 122] width 36 height 7
click at [350, 258] on div "... / Biosalud mx" at bounding box center [342, 257] width 34 height 6
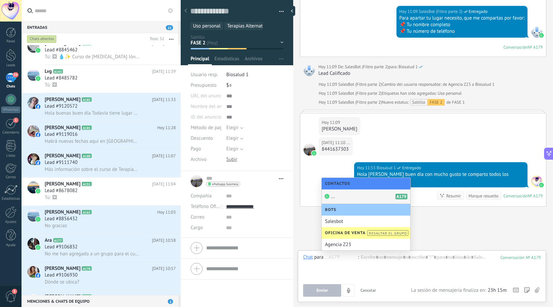
click at [352, 200] on div "... A179" at bounding box center [366, 196] width 89 height 15
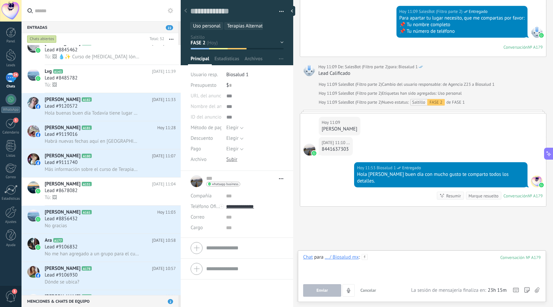
click at [388, 262] on div at bounding box center [422, 266] width 238 height 25
click at [330, 284] on div "Enviar Cancelar Rastrear clics en links ? Reducir links largos y rastrear clics…" at bounding box center [357, 290] width 109 height 13
click at [328, 290] on span "Enviar" at bounding box center [323, 290] width 12 height 5
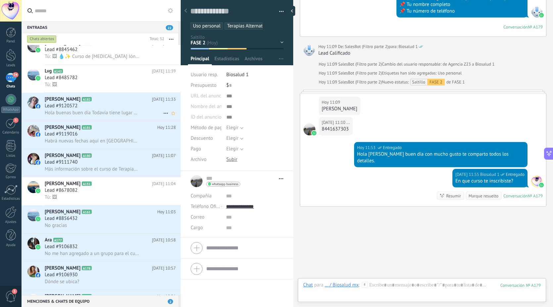
scroll to position [0, 0]
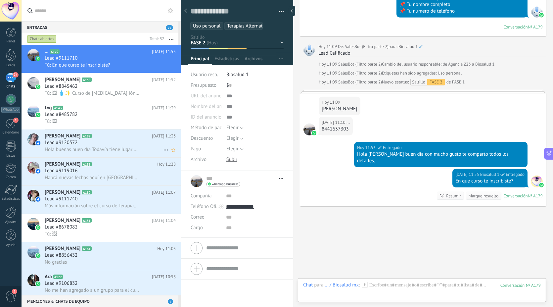
click at [85, 145] on div "Lead #9120572" at bounding box center [110, 142] width 131 height 7
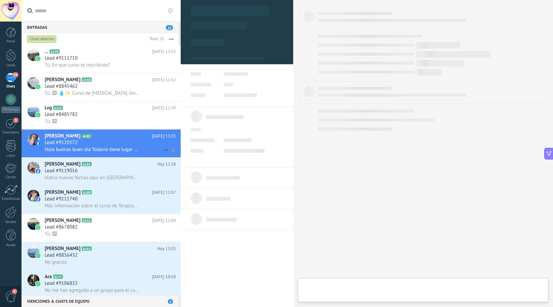
type textarea "**********"
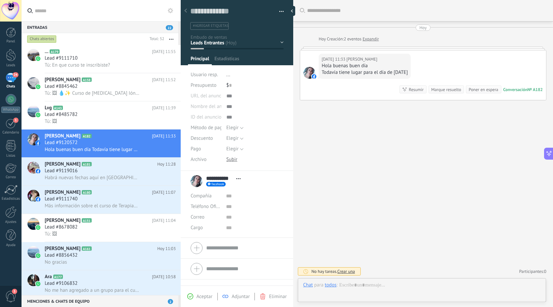
scroll to position [10, 0]
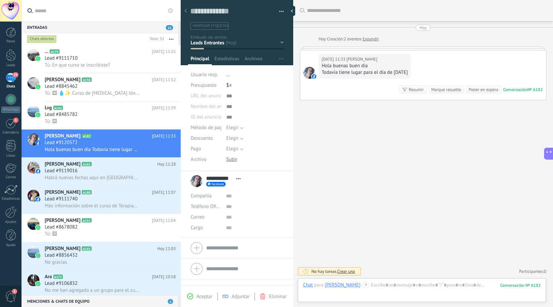
click at [371, 278] on div "Chat Correo Nota Tarea Chat para Maria Cerda : 182 Enviar Cancelar Rastrear cli…" at bounding box center [422, 290] width 248 height 24
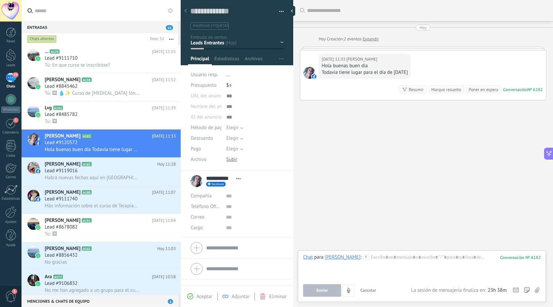
click at [377, 290] on button "Cancelar" at bounding box center [368, 290] width 21 height 13
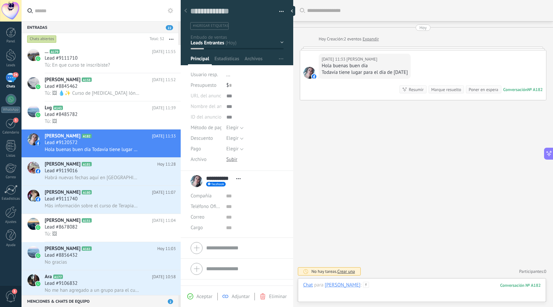
click at [377, 290] on div at bounding box center [422, 292] width 238 height 20
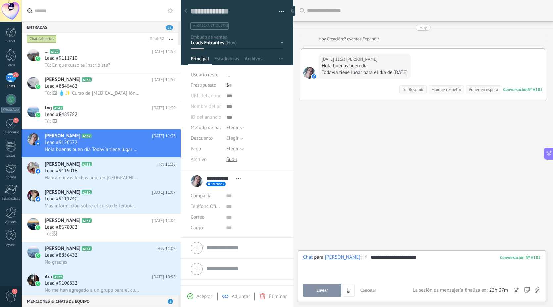
click at [338, 288] on button "Enviar" at bounding box center [322, 290] width 38 height 13
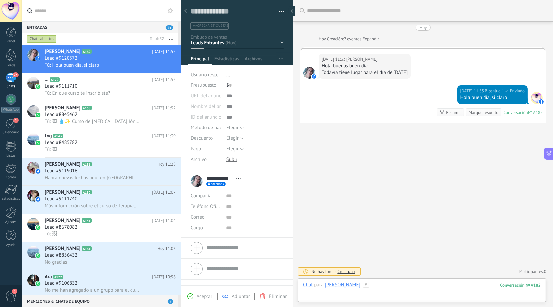
click at [378, 285] on div at bounding box center [422, 292] width 238 height 20
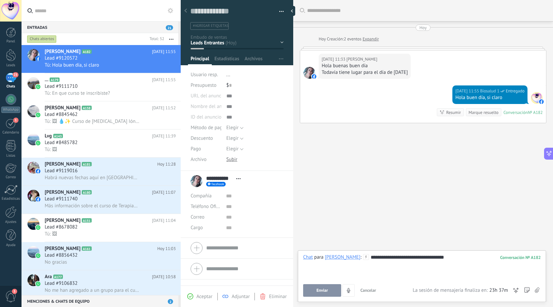
click at [445, 262] on div at bounding box center [422, 264] width 238 height 7
click at [448, 259] on div "**********" at bounding box center [422, 266] width 238 height 25
click at [320, 284] on button "Enviar" at bounding box center [322, 290] width 38 height 13
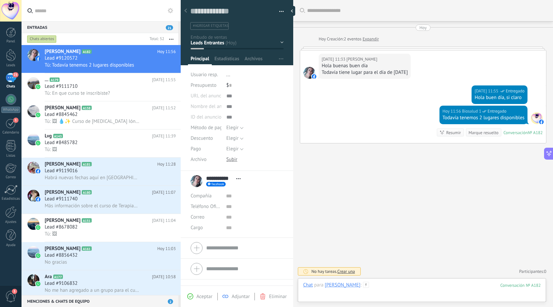
paste div
click at [499, 288] on div at bounding box center [422, 291] width 238 height 7
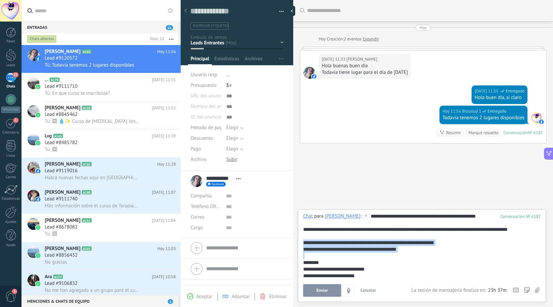
drag, startPoint x: 418, startPoint y: 254, endPoint x: 301, endPoint y: 241, distance: 116.9
click at [301, 241] on div "**********" at bounding box center [422, 255] width 248 height 93
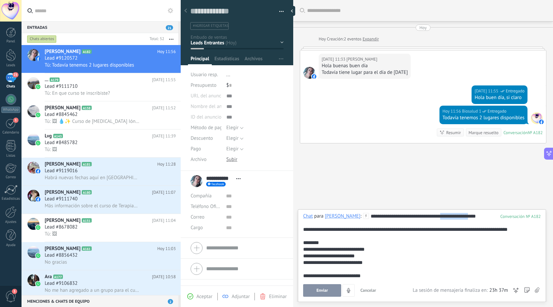
drag, startPoint x: 476, startPoint y: 215, endPoint x: 442, endPoint y: 215, distance: 33.4
click at [442, 215] on div "**********" at bounding box center [421, 252] width 236 height 79
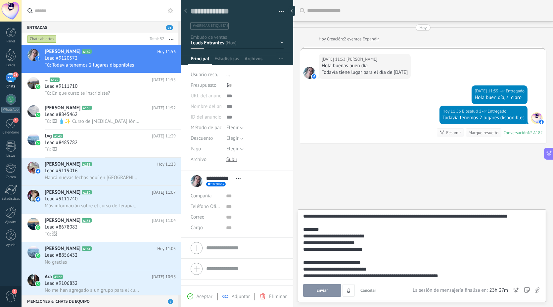
click at [324, 292] on span "Enviar" at bounding box center [323, 290] width 12 height 5
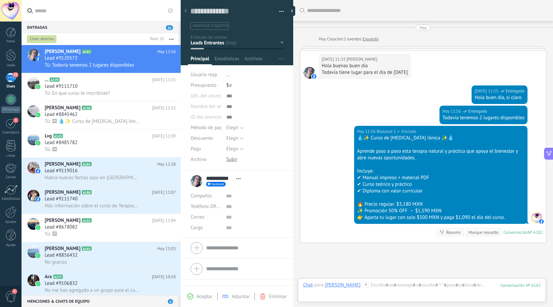
scroll to position [51, 0]
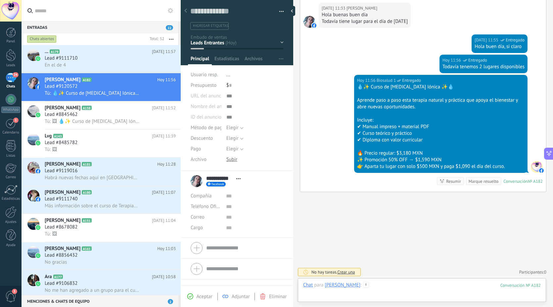
paste div
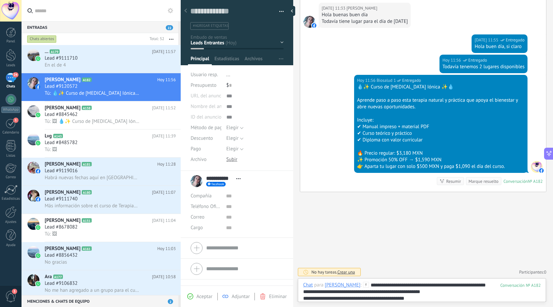
click at [458, 294] on div "**********" at bounding box center [422, 291] width 238 height 7
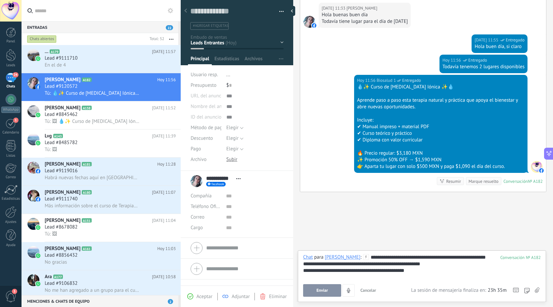
click at [537, 290] on icon at bounding box center [537, 290] width 5 height 6
click at [0, 0] on input "file" at bounding box center [0, 0] width 0 height 0
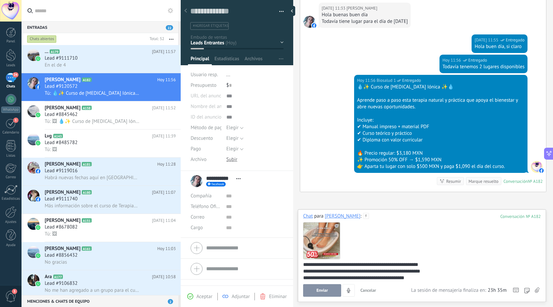
click at [335, 290] on button "Enviar" at bounding box center [322, 290] width 38 height 13
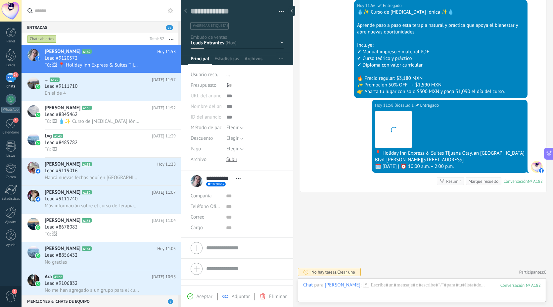
scroll to position [15, 0]
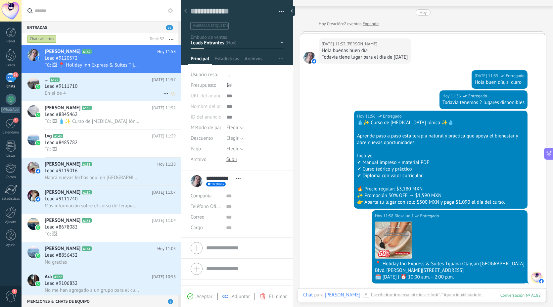
click at [75, 88] on span "Lead #9111710" at bounding box center [61, 86] width 33 height 7
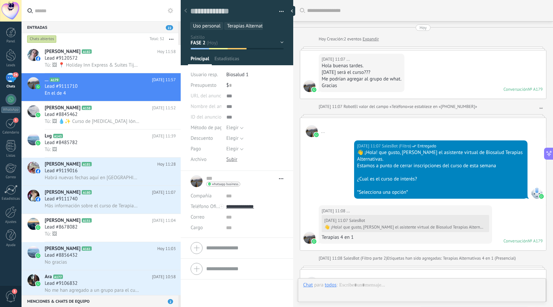
type textarea "**********"
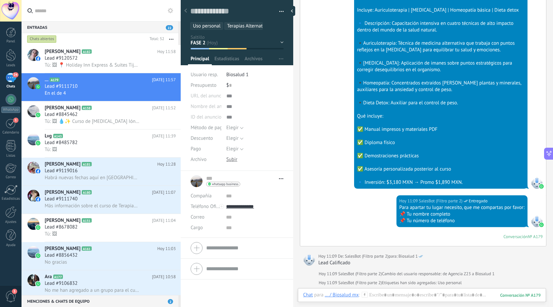
scroll to position [736, 0]
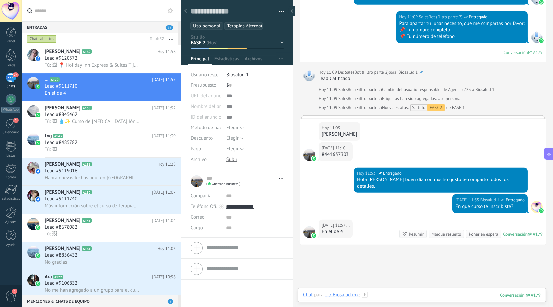
click at [377, 294] on div at bounding box center [422, 302] width 238 height 20
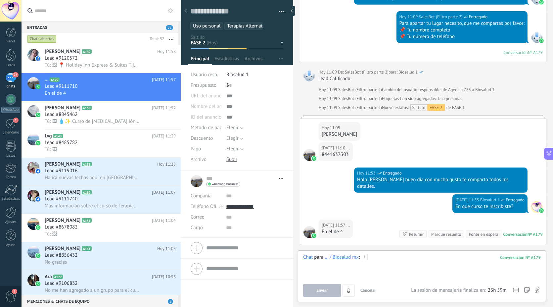
click at [400, 272] on div at bounding box center [422, 266] width 238 height 25
click at [327, 288] on span "Enviar" at bounding box center [323, 290] width 12 height 5
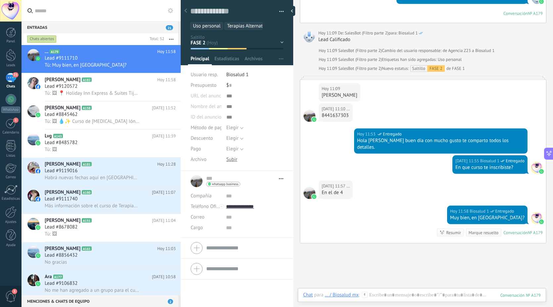
scroll to position [812, 0]
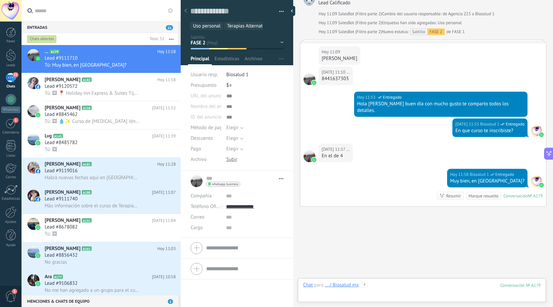
click at [383, 291] on div at bounding box center [422, 292] width 238 height 20
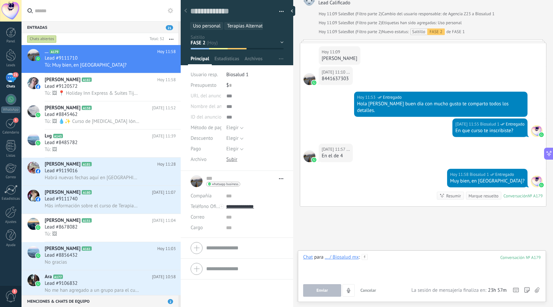
click at [413, 263] on div at bounding box center [422, 266] width 238 height 25
click at [376, 258] on div at bounding box center [422, 266] width 238 height 25
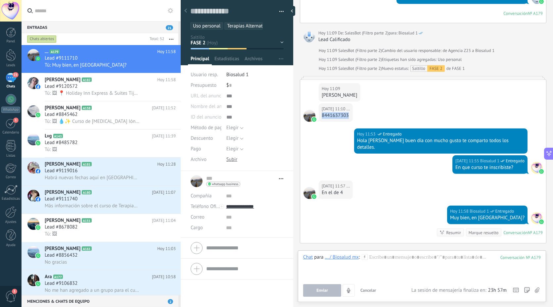
drag, startPoint x: 322, startPoint y: 109, endPoint x: 318, endPoint y: 105, distance: 5.4
click at [318, 105] on div "Hoy 11:10 ... 8441637303" at bounding box center [423, 115] width 246 height 25
copy div "8441637303"
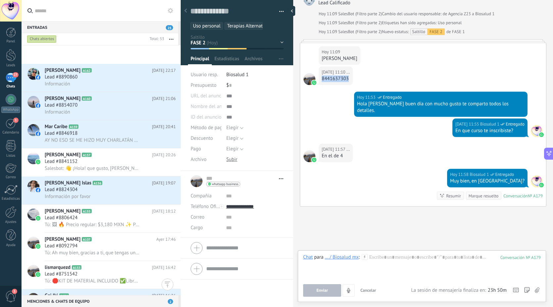
scroll to position [804, 0]
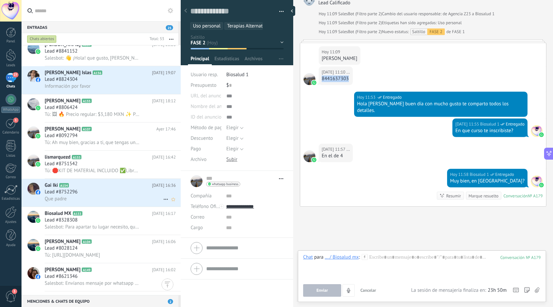
click at [91, 195] on div "Lead #8752296" at bounding box center [110, 192] width 131 height 7
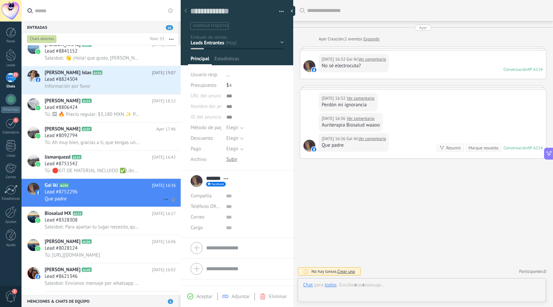
scroll to position [10, 0]
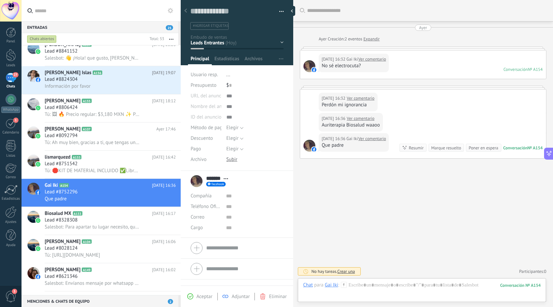
click at [373, 58] on link "Ver comentario" at bounding box center [373, 59] width 28 height 7
click at [448, 146] on div "Marque resuelto" at bounding box center [446, 148] width 30 height 6
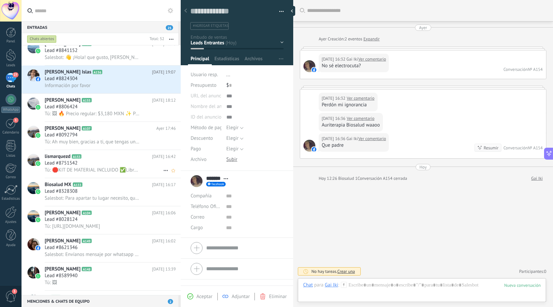
scroll to position [693, 0]
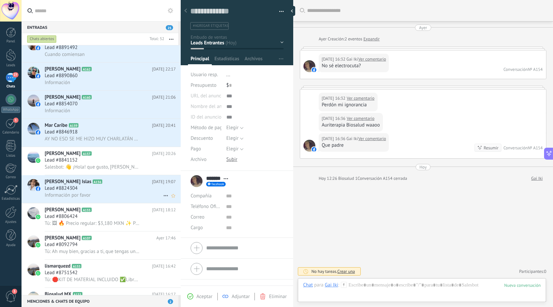
click at [104, 185] on icon at bounding box center [107, 181] width 7 height 7
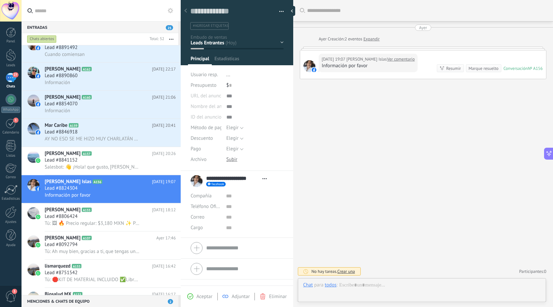
scroll to position [10, 0]
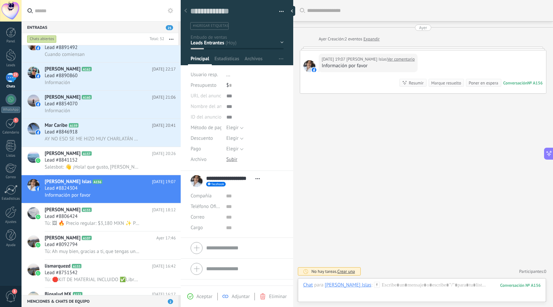
click at [388, 57] on link "Ver comentario" at bounding box center [401, 59] width 28 height 7
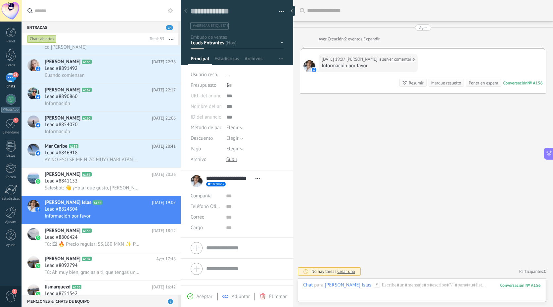
click at [443, 81] on div "Marque resuelto" at bounding box center [446, 83] width 30 height 6
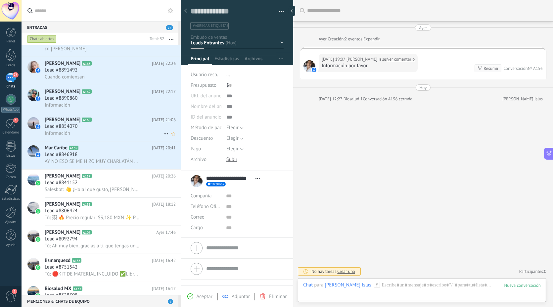
scroll to position [589, 0]
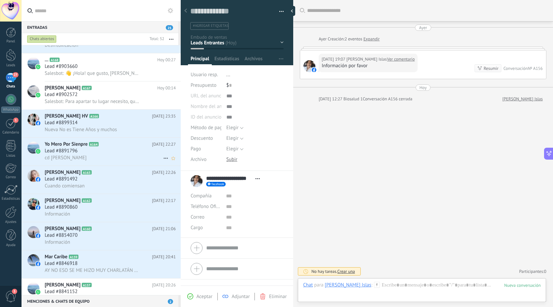
click at [72, 154] on span "Lead #8891796" at bounding box center [61, 151] width 33 height 7
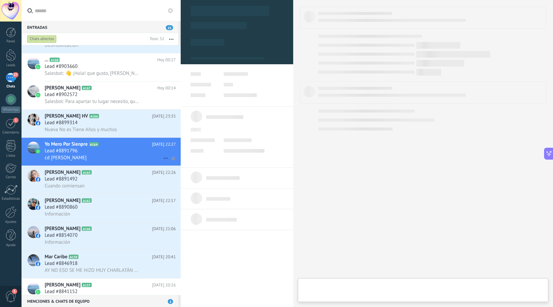
type textarea "**********"
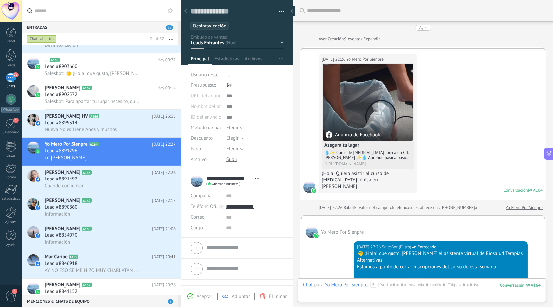
scroll to position [269, 0]
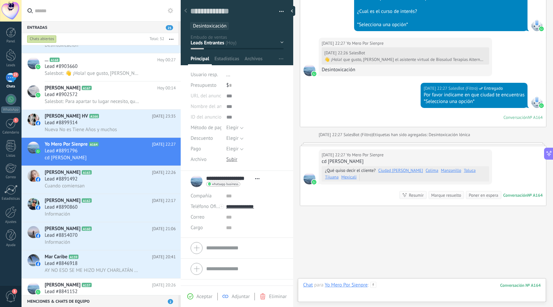
click at [411, 287] on div at bounding box center [422, 292] width 238 height 20
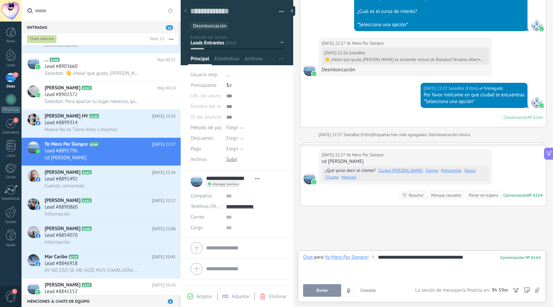
click at [397, 272] on div "**********" at bounding box center [422, 266] width 238 height 25
click at [408, 257] on div "**********" at bounding box center [422, 266] width 238 height 25
click at [311, 287] on button "Enviar" at bounding box center [322, 290] width 38 height 13
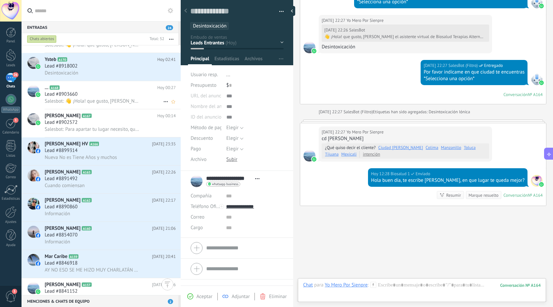
scroll to position [515, 0]
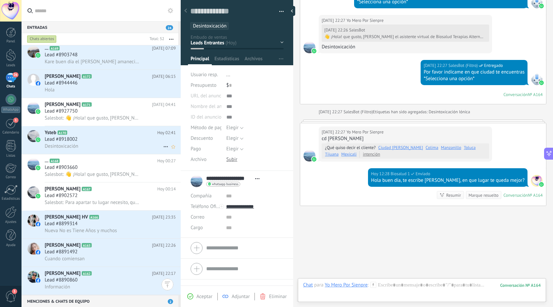
click at [70, 143] on span "Lead #8918002" at bounding box center [61, 139] width 33 height 7
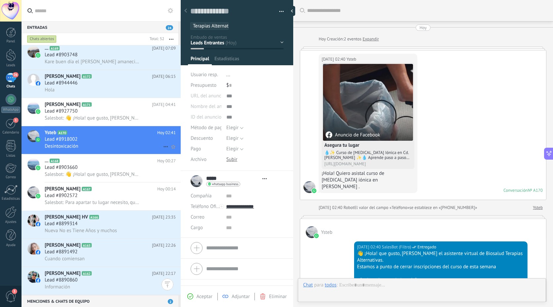
type textarea "**********"
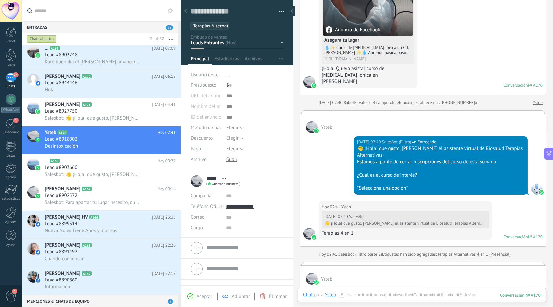
scroll to position [215, 0]
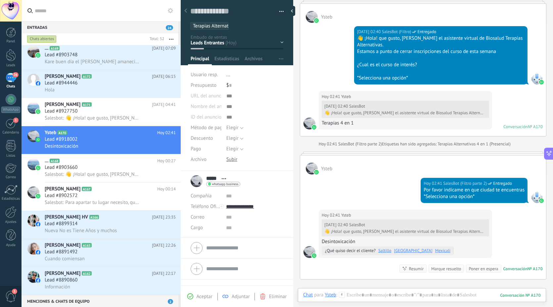
click at [355, 229] on div "👋 ¡Hola! que gusto, [PERSON_NAME] el asistente virtual de Biosalud Terapias Alt…" at bounding box center [405, 231] width 161 height 5
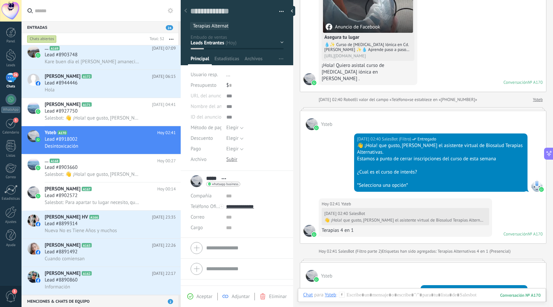
scroll to position [289, 0]
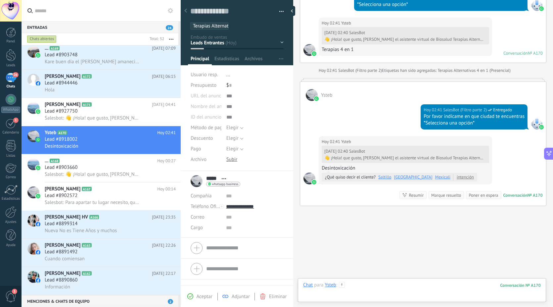
click at [413, 286] on div at bounding box center [422, 292] width 238 height 20
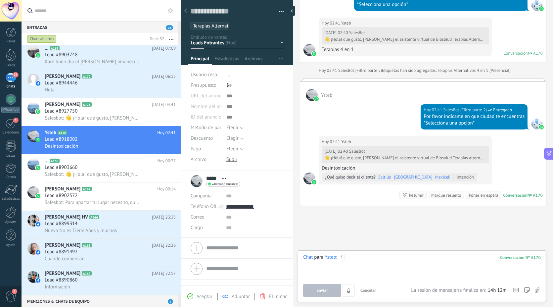
click at [374, 270] on div at bounding box center [422, 266] width 238 height 25
click at [374, 265] on div at bounding box center [422, 266] width 238 height 25
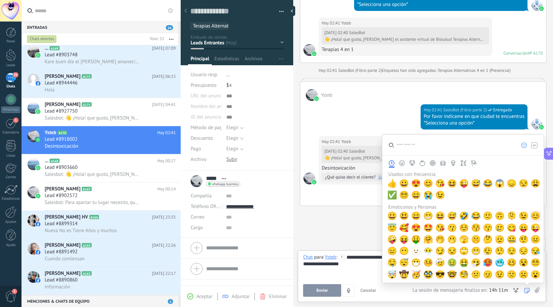
click at [534, 212] on span "😊" at bounding box center [536, 215] width 10 height 9
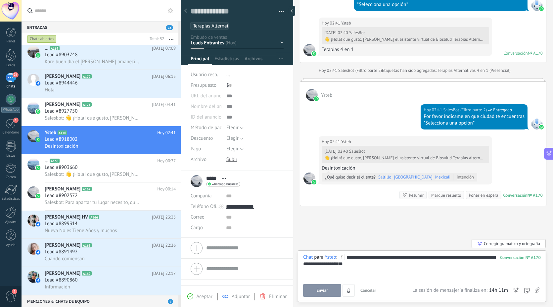
click at [322, 285] on button "Enviar" at bounding box center [322, 290] width 38 height 13
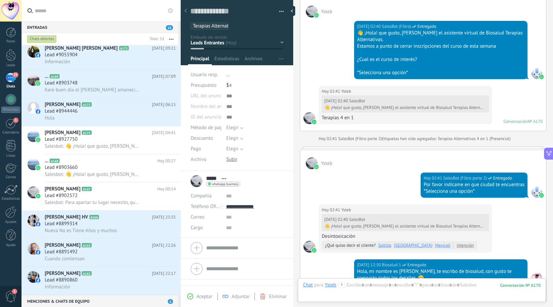
scroll to position [318, 0]
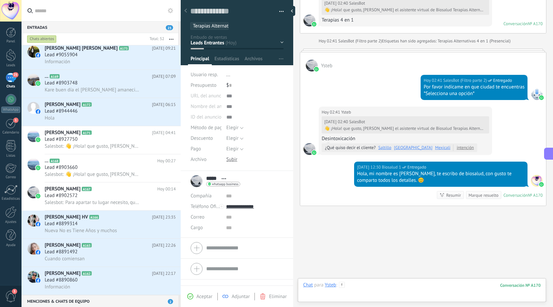
click at [377, 289] on div at bounding box center [422, 292] width 238 height 20
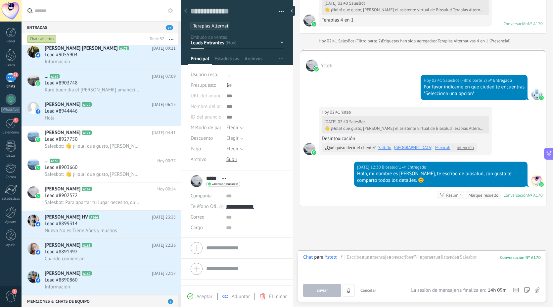
drag, startPoint x: 377, startPoint y: 289, endPoint x: 362, endPoint y: 252, distance: 39.7
click at [362, 252] on div "Chat Correo Nota Tarea Chat para Ysteb : 170 Enviar Cancelar Rastrear clics en …" at bounding box center [422, 276] width 248 height 52
drag, startPoint x: 362, startPoint y: 252, endPoint x: 362, endPoint y: 258, distance: 6.6
click at [362, 258] on div at bounding box center [422, 266] width 238 height 25
click at [350, 290] on icon "4" at bounding box center [349, 291] width 6 height 6
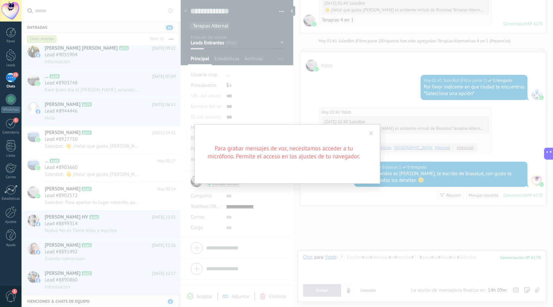
click at [373, 132] on span at bounding box center [371, 133] width 4 height 5
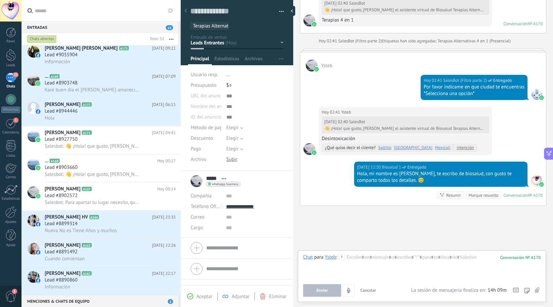
click at [536, 291] on icon at bounding box center [537, 290] width 5 height 6
click at [0, 0] on input "file" at bounding box center [0, 0] width 0 height 0
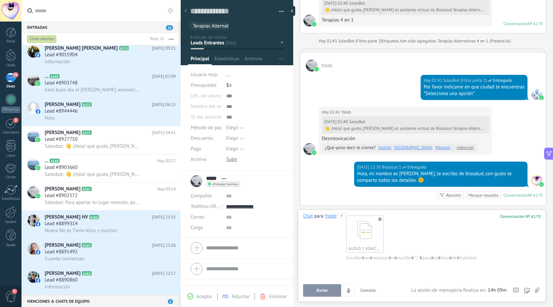
drag, startPoint x: 345, startPoint y: 266, endPoint x: 319, endPoint y: 290, distance: 35.6
click at [319, 290] on span "Enviar" at bounding box center [323, 290] width 12 height 5
click at [324, 289] on span "Enviar" at bounding box center [323, 290] width 12 height 5
click at [364, 237] on div "AUDIO 1 IONICA MX.ogg" at bounding box center [365, 234] width 36 height 36
click at [379, 219] on use at bounding box center [380, 219] width 4 height 4
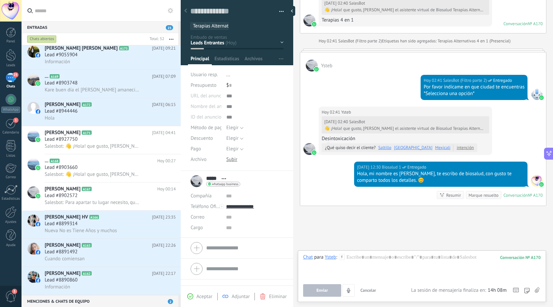
click at [535, 288] on icon at bounding box center [537, 290] width 5 height 6
click at [0, 0] on input "file" at bounding box center [0, 0] width 0 height 0
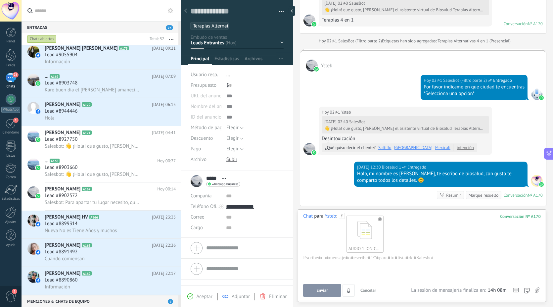
click at [317, 292] on span "Enviar" at bounding box center [323, 290] width 12 height 5
click at [379, 262] on div at bounding box center [422, 266] width 238 height 25
drag, startPoint x: 328, startPoint y: 262, endPoint x: 312, endPoint y: 261, distance: 16.3
click at [312, 261] on div at bounding box center [422, 266] width 238 height 25
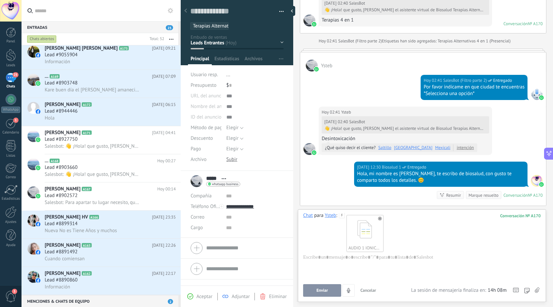
click at [314, 259] on div at bounding box center [422, 266] width 238 height 25
drag, startPoint x: 314, startPoint y: 259, endPoint x: 307, endPoint y: 259, distance: 6.6
click at [307, 259] on div at bounding box center [422, 266] width 238 height 25
click at [313, 258] on div at bounding box center [422, 266] width 238 height 25
drag, startPoint x: 313, startPoint y: 258, endPoint x: 311, endPoint y: 263, distance: 5.6
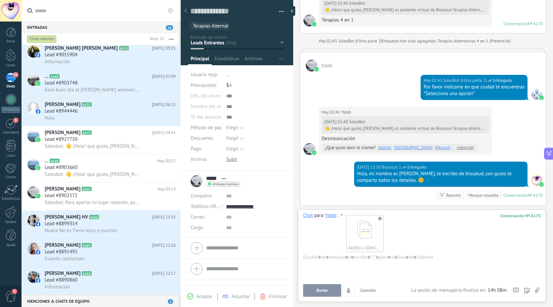
click at [311, 263] on div at bounding box center [422, 266] width 238 height 25
click at [308, 287] on button "Enviar" at bounding box center [322, 290] width 38 height 13
click at [381, 220] on icon at bounding box center [380, 219] width 4 height 4
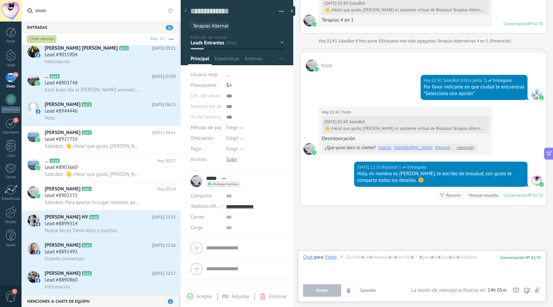
scroll to position [0, 0]
click at [347, 290] on icon "4" at bounding box center [349, 291] width 6 height 6
click at [536, 288] on icon at bounding box center [537, 290] width 5 height 6
click at [0, 0] on input "file" at bounding box center [0, 0] width 0 height 0
click at [347, 288] on icon "button" at bounding box center [349, 291] width 6 height 6
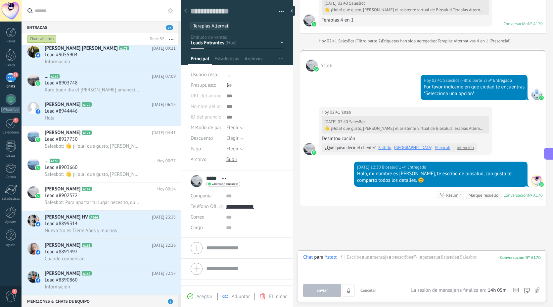
click at [374, 271] on div at bounding box center [422, 266] width 238 height 25
drag, startPoint x: 375, startPoint y: 270, endPoint x: 363, endPoint y: 265, distance: 13.2
click at [363, 269] on div at bounding box center [422, 266] width 238 height 25
click at [382, 266] on div at bounding box center [422, 266] width 238 height 25
drag, startPoint x: 382, startPoint y: 266, endPoint x: 371, endPoint y: 264, distance: 10.7
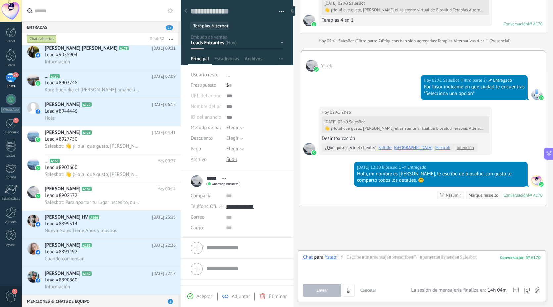
click at [371, 264] on div at bounding box center [422, 266] width 238 height 25
click at [373, 262] on div at bounding box center [422, 266] width 238 height 25
drag, startPoint x: 373, startPoint y: 261, endPoint x: 360, endPoint y: 266, distance: 14.0
click at [360, 266] on div at bounding box center [422, 266] width 238 height 25
click at [471, 263] on div at bounding box center [422, 266] width 238 height 25
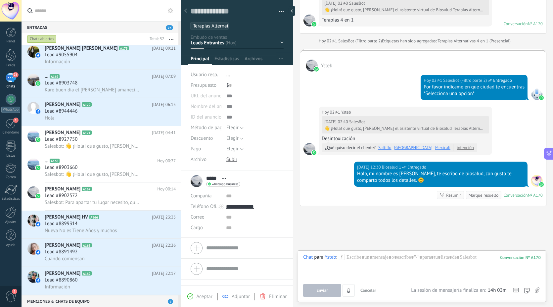
click at [441, 279] on div "Chat para Ysteb : 170 Enviar Cancelar Rastrear clics en links ? Reducir links l…" at bounding box center [422, 275] width 238 height 43
click at [410, 274] on div at bounding box center [422, 266] width 238 height 25
click at [378, 265] on div at bounding box center [422, 266] width 238 height 25
click at [376, 262] on div at bounding box center [422, 266] width 238 height 25
drag, startPoint x: 376, startPoint y: 261, endPoint x: 330, endPoint y: 272, distance: 47.1
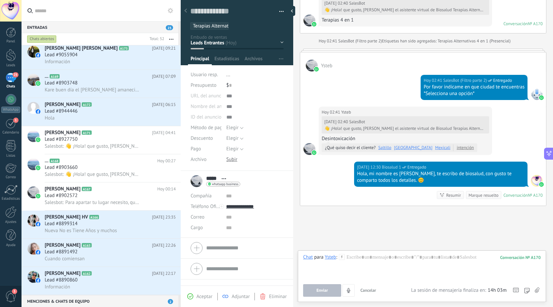
click at [330, 272] on div at bounding box center [422, 266] width 238 height 25
drag, startPoint x: 328, startPoint y: 272, endPoint x: 320, endPoint y: 268, distance: 8.9
click at [320, 268] on div at bounding box center [422, 266] width 238 height 25
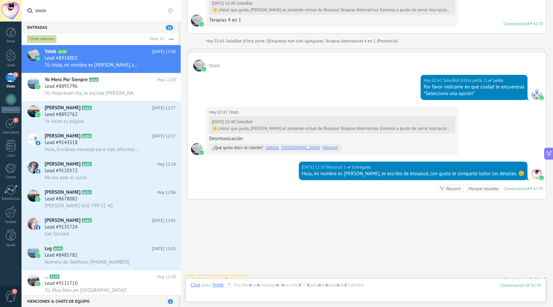
scroll to position [10, 0]
click at [261, 289] on div at bounding box center [366, 292] width 350 height 20
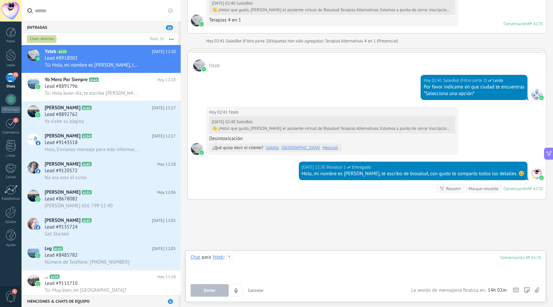
paste div
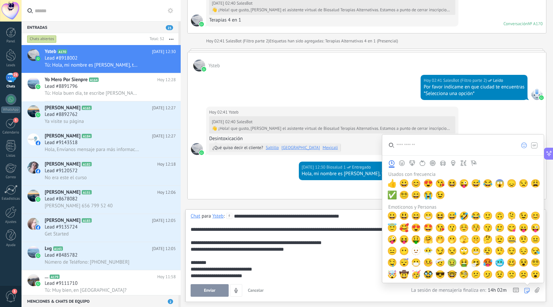
click at [536, 290] on icon at bounding box center [537, 290] width 5 height 6
click at [0, 0] on input "file" at bounding box center [0, 0] width 0 height 0
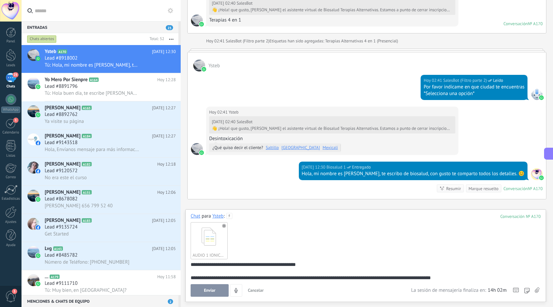
scroll to position [81, 0]
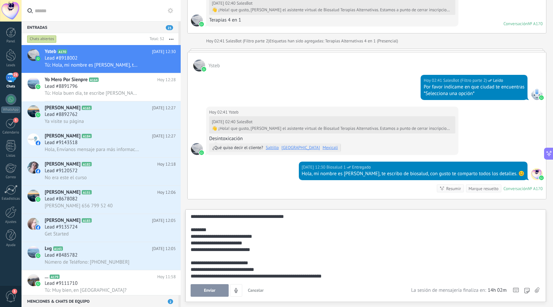
click at [217, 289] on button "Enviar" at bounding box center [210, 290] width 38 height 13
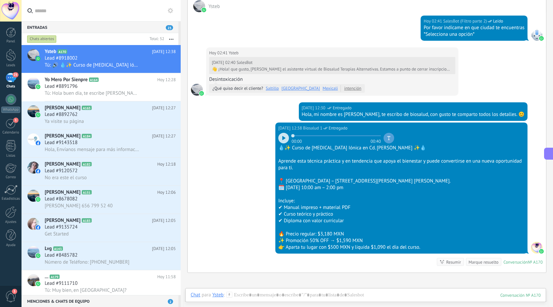
scroll to position [334, 0]
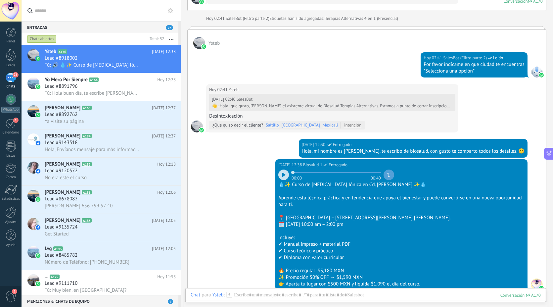
click at [284, 170] on div at bounding box center [283, 175] width 11 height 11
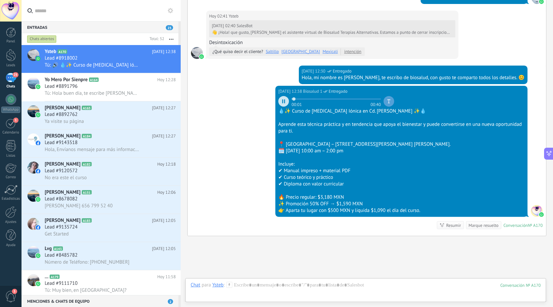
scroll to position [444, 0]
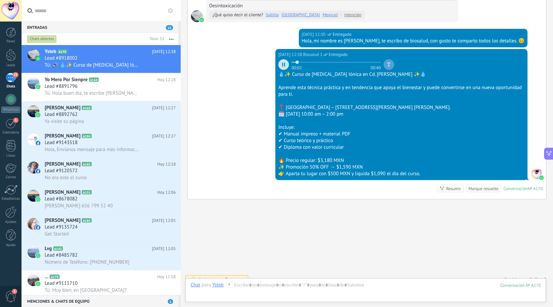
click at [284, 63] on icon at bounding box center [284, 65] width 1 height 4
click at [247, 290] on div at bounding box center [366, 292] width 350 height 20
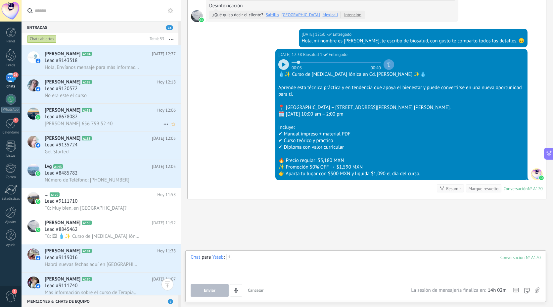
scroll to position [37, 0]
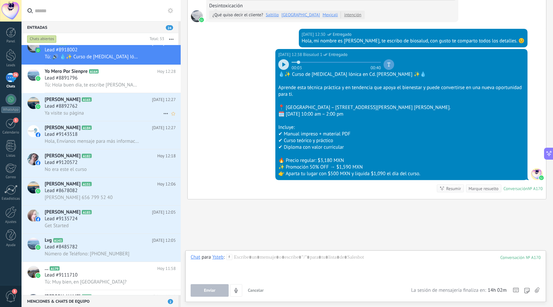
click at [78, 104] on div "[PERSON_NAME] A165 [DATE] 12:27 Lead #8892762 Ya visite su página" at bounding box center [113, 107] width 136 height 28
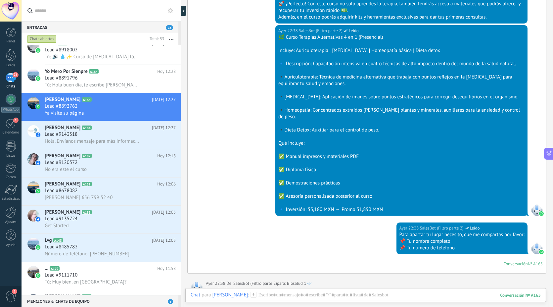
scroll to position [689, 0]
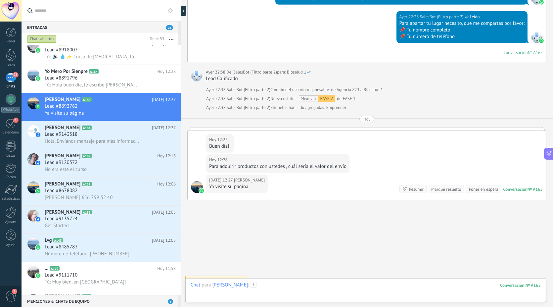
click at [312, 296] on div at bounding box center [366, 292] width 350 height 20
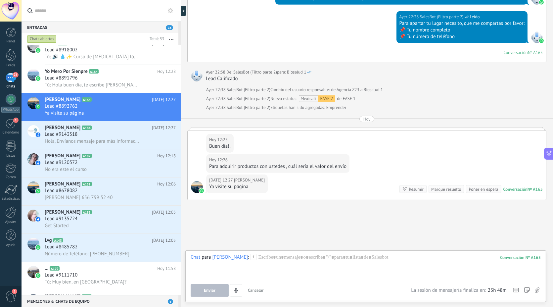
click at [296, 279] on div "Chat para [PERSON_NAME] : 165 Enviar Cancelar Rastrear clics en links ? Reducir…" at bounding box center [366, 275] width 350 height 43
click at [296, 270] on div at bounding box center [366, 266] width 350 height 25
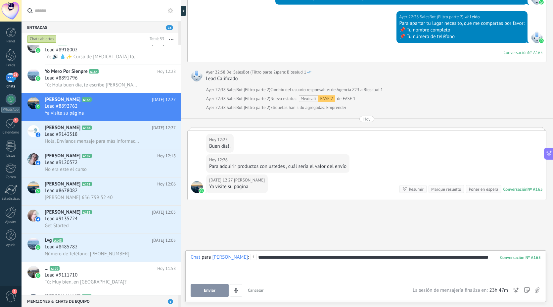
click at [214, 287] on button "Enviar" at bounding box center [210, 290] width 38 height 13
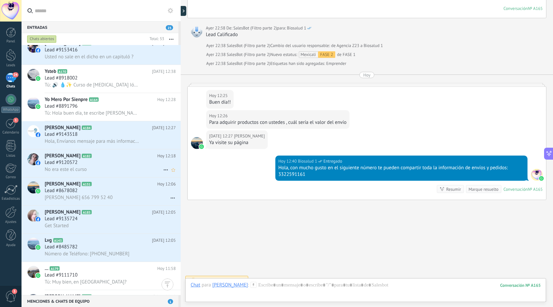
scroll to position [0, 0]
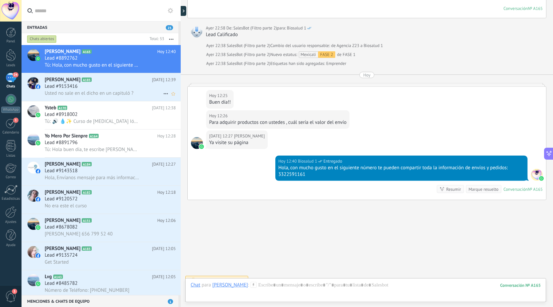
click at [128, 78] on h2 "[PERSON_NAME] A185" at bounding box center [98, 79] width 107 height 7
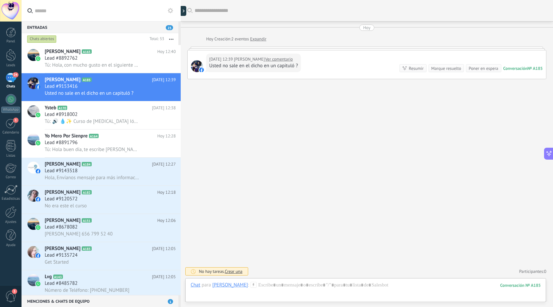
click at [276, 59] on link "Ver comentario" at bounding box center [279, 59] width 28 height 7
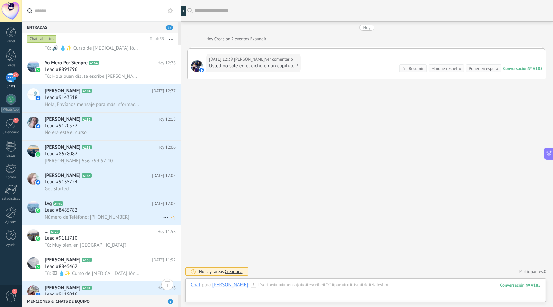
click at [77, 211] on span "Lead #8485782" at bounding box center [61, 210] width 33 height 7
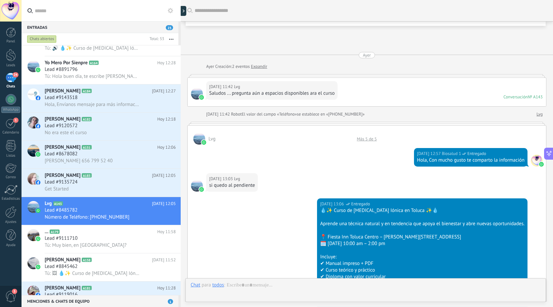
scroll to position [765, 0]
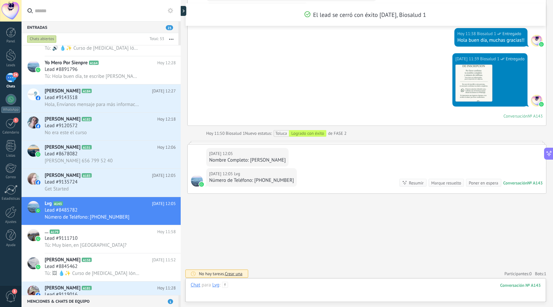
click at [295, 290] on div at bounding box center [366, 292] width 350 height 20
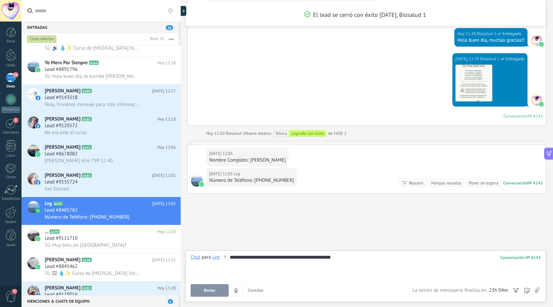
click at [529, 291] on use at bounding box center [527, 290] width 5 height 5
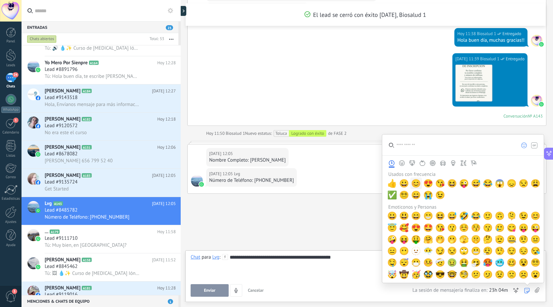
click at [416, 182] on span "😊" at bounding box center [417, 183] width 10 height 9
click at [369, 284] on div "Enviar Cancelar Rastrear clics en links ? Reducir links largos y rastrear clics…" at bounding box center [302, 290] width 222 height 13
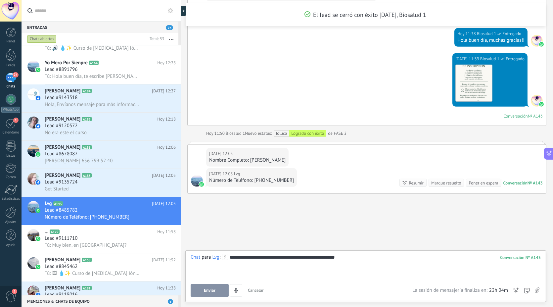
click at [219, 285] on button "Enviar" at bounding box center [210, 290] width 38 height 13
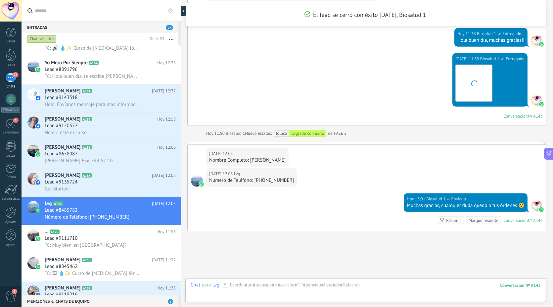
scroll to position [803, 0]
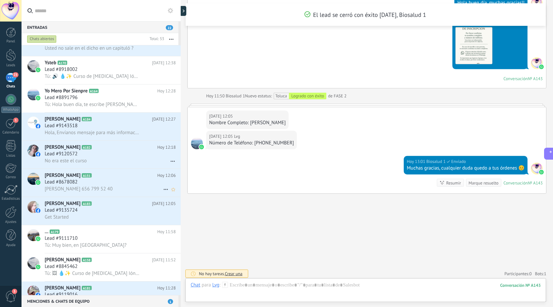
click at [79, 184] on h3 "Lead #8678082" at bounding box center [63, 182] width 36 height 7
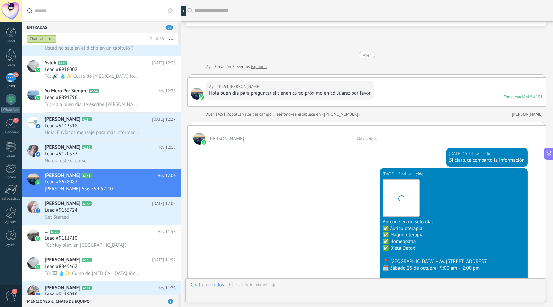
scroll to position [662, 0]
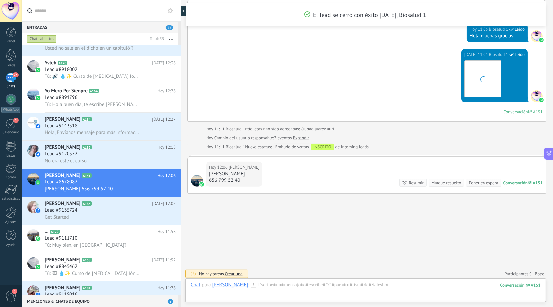
click at [277, 283] on div at bounding box center [366, 292] width 350 height 20
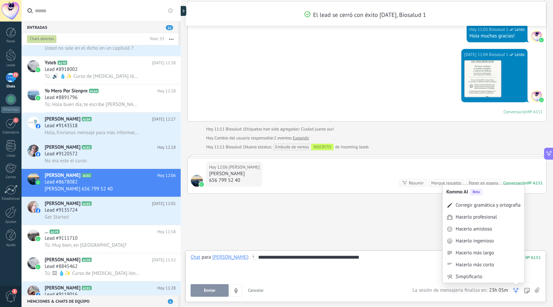
click at [527, 290] on icon at bounding box center [528, 291] width 6 height 6
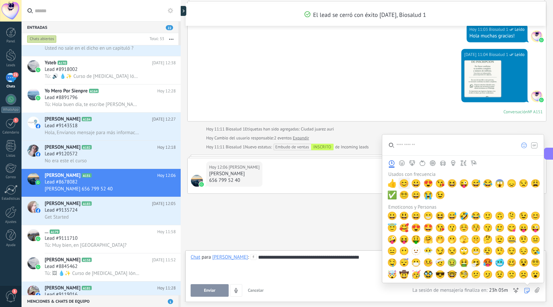
click at [406, 184] on span "😊" at bounding box center [404, 183] width 10 height 9
click at [331, 268] on div "**********" at bounding box center [366, 266] width 351 height 25
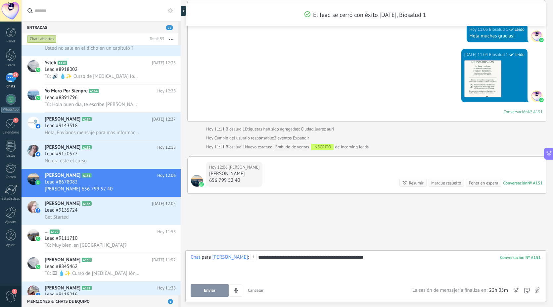
click at [202, 291] on button "Enviar" at bounding box center [210, 290] width 38 height 13
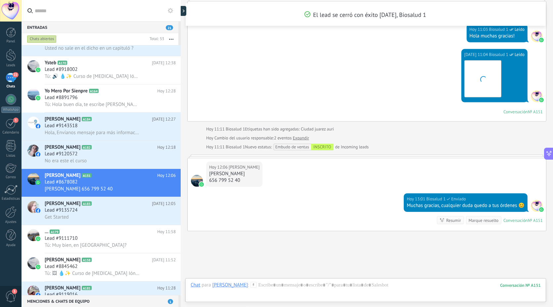
scroll to position [700, 0]
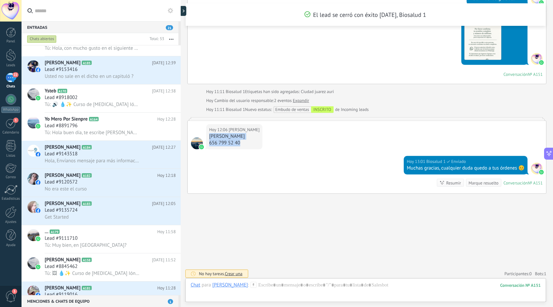
drag, startPoint x: 244, startPoint y: 141, endPoint x: 207, endPoint y: 132, distance: 38.1
click at [207, 132] on div "[DATE] 12:06 [PERSON_NAME] 656 799 52 40" at bounding box center [234, 136] width 56 height 25
copy div "[PERSON_NAME] 656 799 52 40"
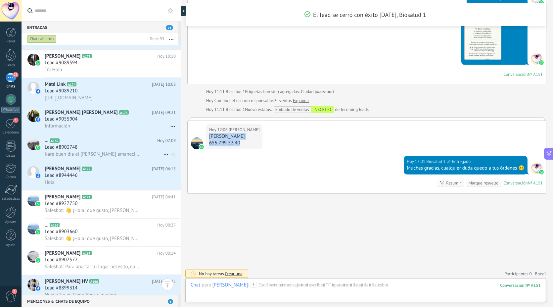
click at [86, 143] on h2 "... A169" at bounding box center [101, 140] width 113 height 7
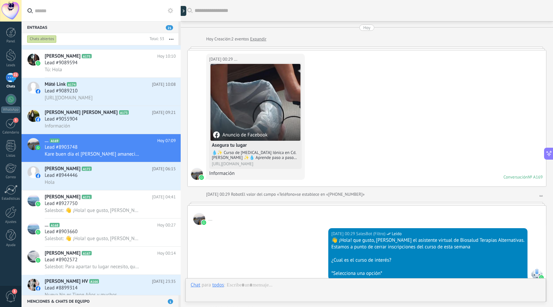
scroll to position [151, 0]
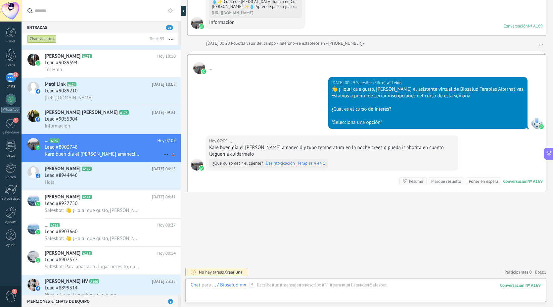
click at [162, 158] on icon at bounding box center [166, 155] width 8 height 8
click at [181, 176] on span "Conversación cerrada" at bounding box center [195, 174] width 45 height 13
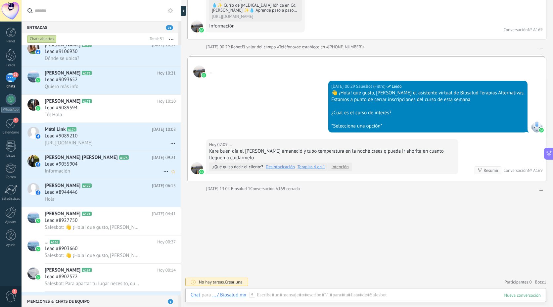
scroll to position [331, 0]
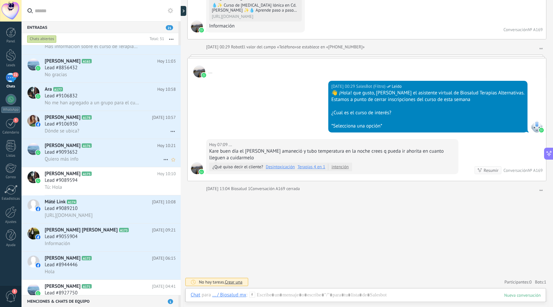
click at [76, 155] on span "Lead #9093652" at bounding box center [61, 152] width 33 height 7
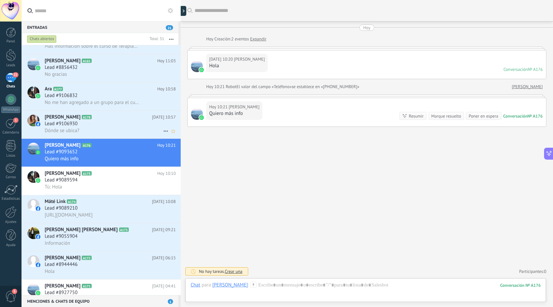
scroll to position [258, 0]
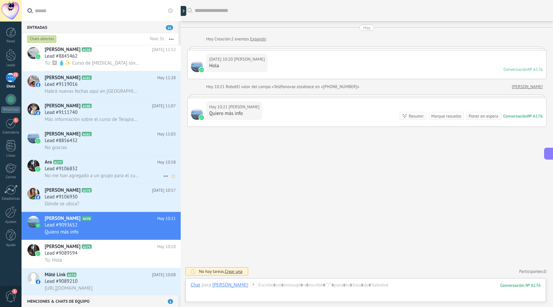
click at [74, 165] on h2 "Ara A177" at bounding box center [101, 162] width 113 height 7
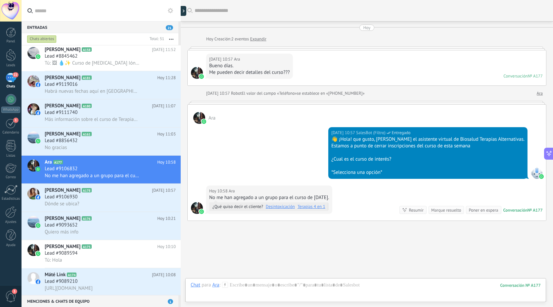
scroll to position [28, 0]
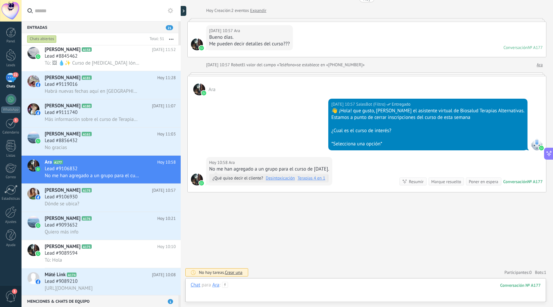
click at [322, 296] on div at bounding box center [366, 292] width 350 height 20
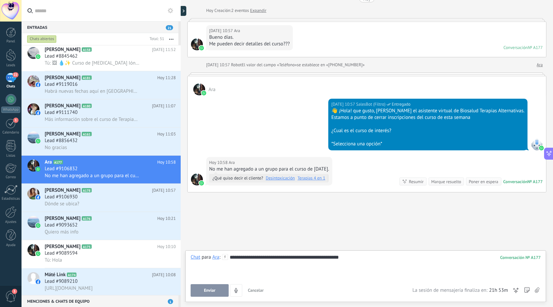
click at [217, 287] on button "Enviar" at bounding box center [210, 290] width 38 height 13
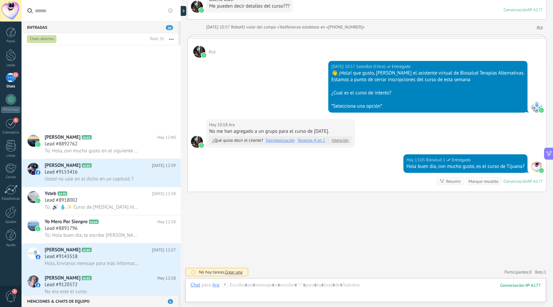
scroll to position [368, 0]
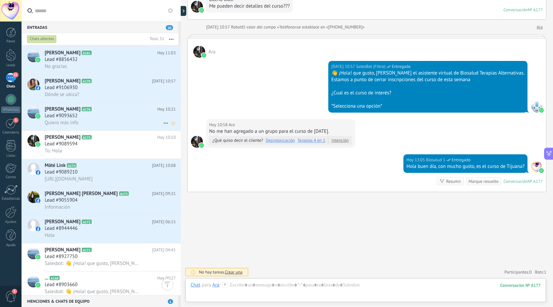
click at [52, 119] on span "Lead #9093652" at bounding box center [61, 116] width 33 height 7
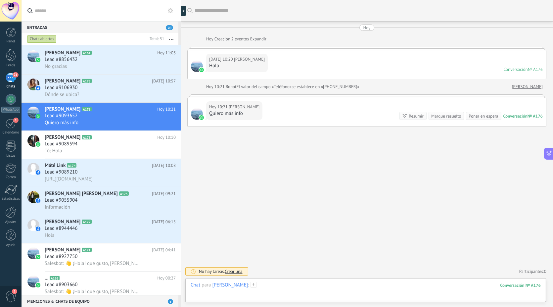
click at [245, 292] on div at bounding box center [366, 292] width 350 height 20
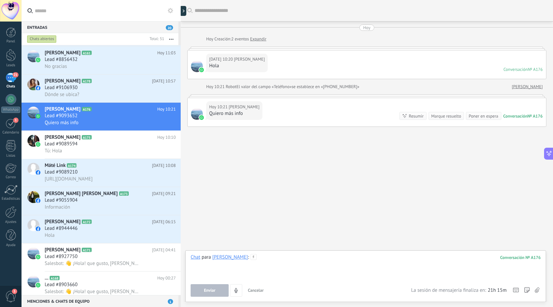
paste div
drag, startPoint x: 213, startPoint y: 269, endPoint x: 228, endPoint y: 247, distance: 27.3
click at [228, 247] on div "**********" at bounding box center [367, 153] width 373 height 307
click at [538, 288] on icon at bounding box center [537, 290] width 5 height 6
click at [0, 0] on input "file" at bounding box center [0, 0] width 0 height 0
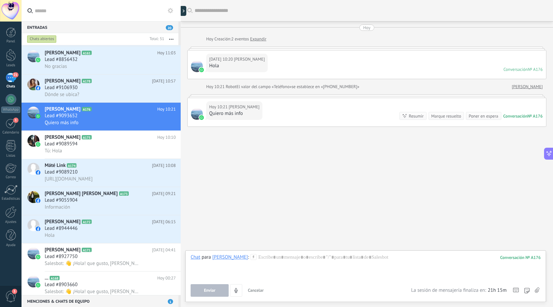
drag, startPoint x: 281, startPoint y: 279, endPoint x: 283, endPoint y: 274, distance: 5.9
click at [281, 279] on div "Chat para [PERSON_NAME] : 176 Enviar Cancelar Rastrear clics en links ? Reducir…" at bounding box center [366, 275] width 350 height 43
click at [283, 271] on div at bounding box center [366, 266] width 351 height 25
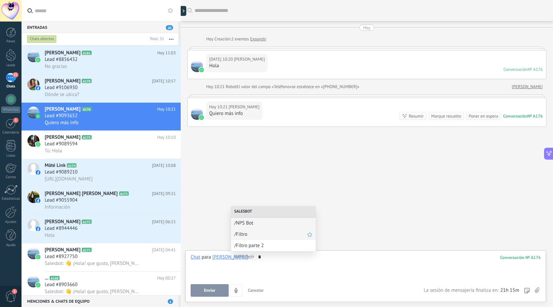
click at [282, 231] on div "/Filtro" at bounding box center [273, 234] width 85 height 11
click at [206, 286] on button "Ejecutar" at bounding box center [210, 290] width 38 height 13
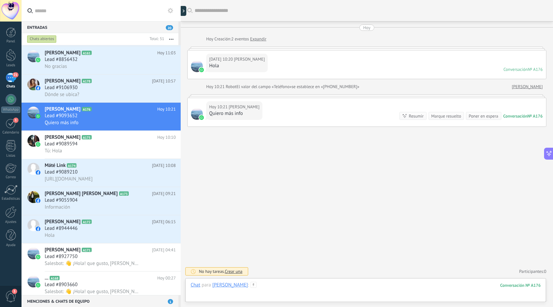
click at [281, 286] on div at bounding box center [366, 292] width 350 height 20
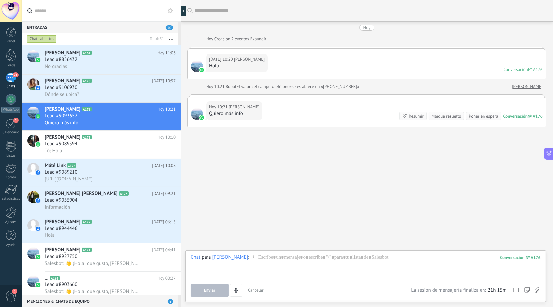
click at [269, 113] on div "[DATE] 10:21 [PERSON_NAME] más info Conversación № A176 Conversación № A176 Res…" at bounding box center [367, 112] width 359 height 28
click at [340, 260] on div at bounding box center [366, 266] width 350 height 25
click at [207, 285] on button "Enviar" at bounding box center [210, 290] width 38 height 13
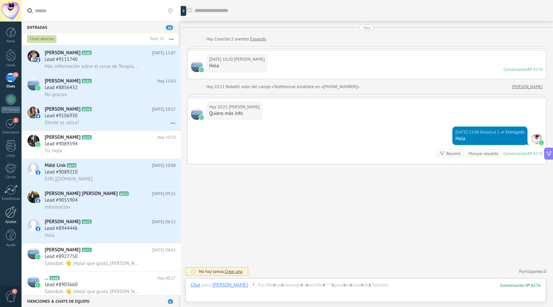
click at [15, 216] on div at bounding box center [10, 212] width 11 height 12
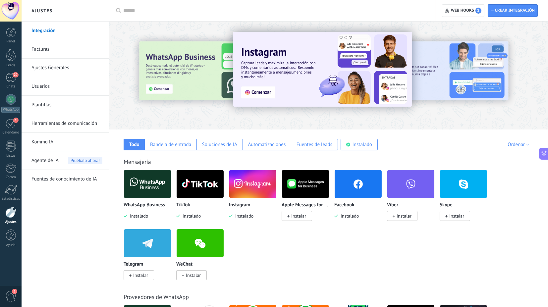
click at [142, 187] on img at bounding box center [147, 184] width 47 height 32
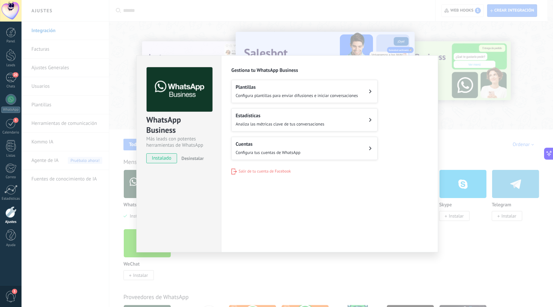
click at [276, 150] on span "Configura tus cuentas de WhatsApp" at bounding box center [268, 153] width 65 height 6
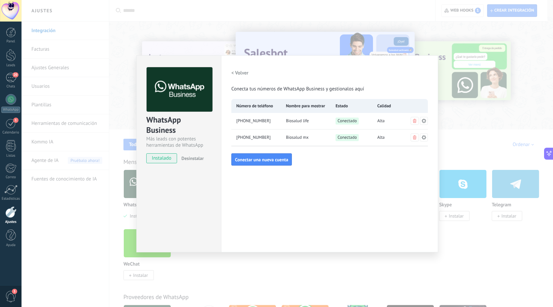
click at [422, 122] on icon at bounding box center [424, 120] width 5 height 5
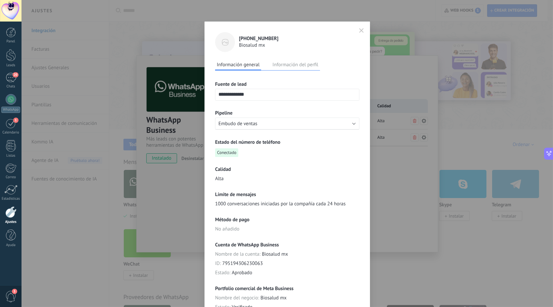
click at [226, 42] on icon at bounding box center [225, 42] width 7 height 7
click at [276, 63] on button "Información del perfil" at bounding box center [295, 65] width 49 height 10
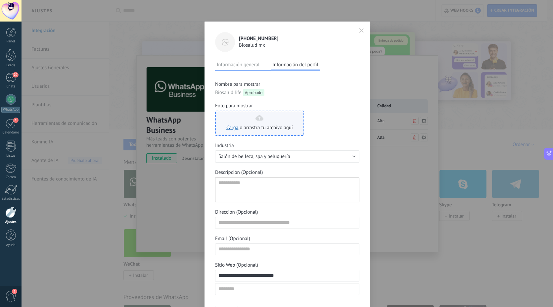
click at [253, 125] on span "o arrastra tu archivo aquí" at bounding box center [266, 128] width 53 height 7
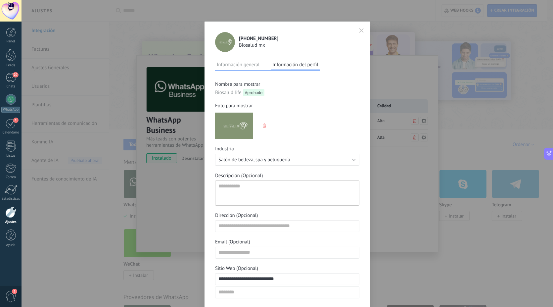
scroll to position [46, 0]
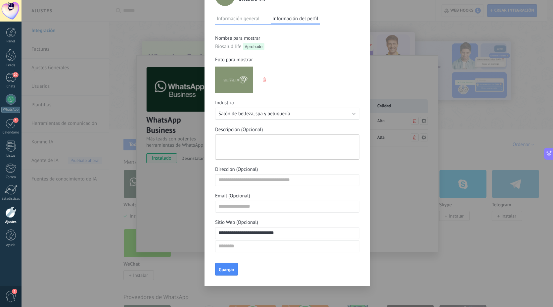
click at [253, 144] on textarea "Descripción (Opcional)" at bounding box center [287, 146] width 144 height 25
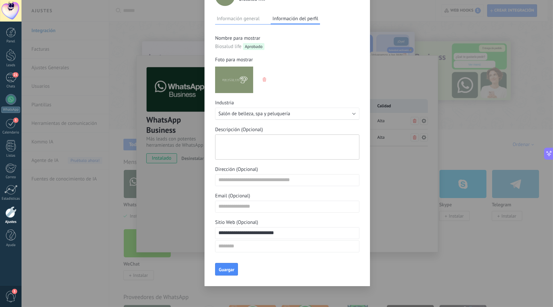
paste textarea "**********"
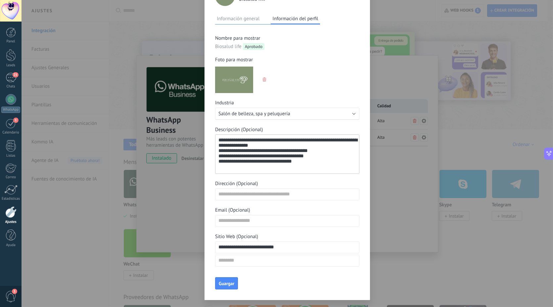
drag, startPoint x: 311, startPoint y: 161, endPoint x: 215, endPoint y: 163, distance: 96.1
click at [215, 163] on textarea "**********" at bounding box center [287, 153] width 144 height 39
type textarea "**********"
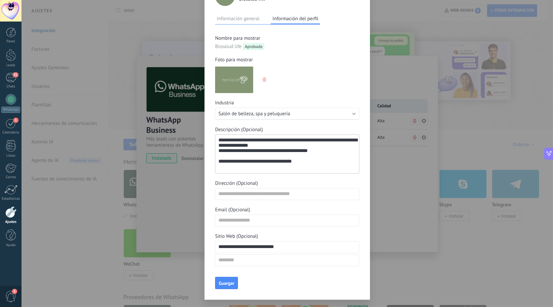
type textarea "**********"
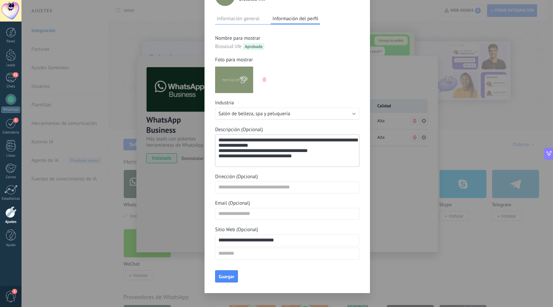
scroll to position [27, 0]
click at [296, 149] on textarea "**********" at bounding box center [287, 150] width 144 height 32
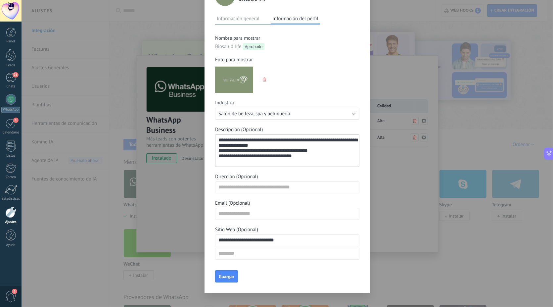
type textarea "**********"
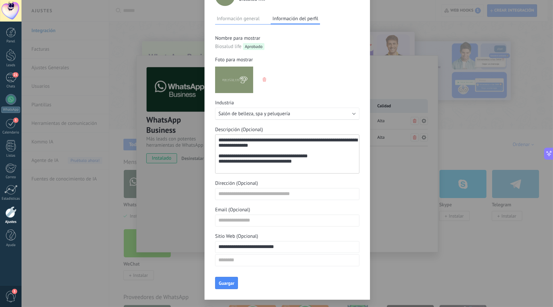
scroll to position [60, 0]
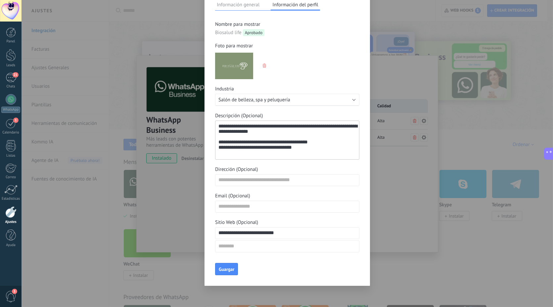
type textarea "**********"
click at [252, 176] on input "Dirección (Opcional)" at bounding box center [288, 180] width 144 height 11
drag, startPoint x: 295, startPoint y: 233, endPoint x: 209, endPoint y: 228, distance: 85.9
click at [209, 228] on div "**********" at bounding box center [288, 124] width 166 height 324
type textarea "**********"
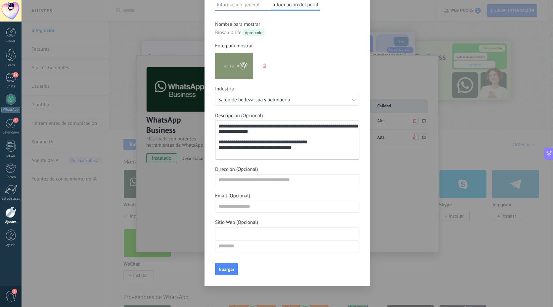
scroll to position [33, 0]
click at [228, 234] on input "Sitio Web (Opcional)" at bounding box center [288, 232] width 144 height 11
paste input "**********"
type input "**********"
click at [223, 271] on span "Guargar" at bounding box center [227, 269] width 16 height 5
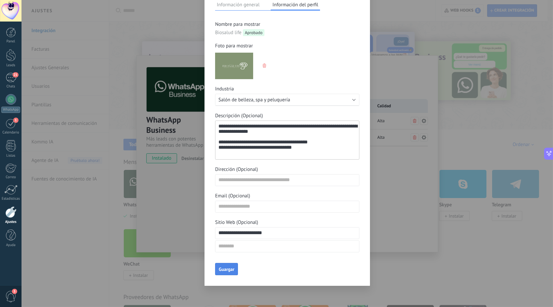
scroll to position [60, 0]
type input "**********"
type textarea "**********"
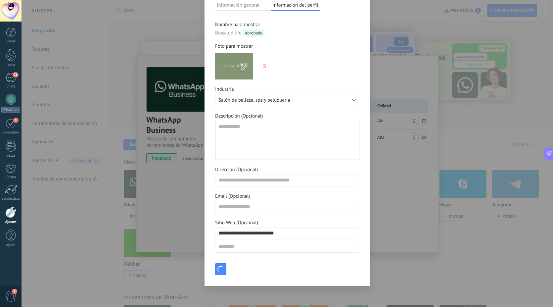
scroll to position [45, 0]
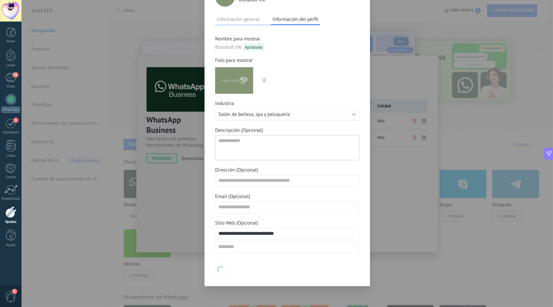
type textarea "**********"
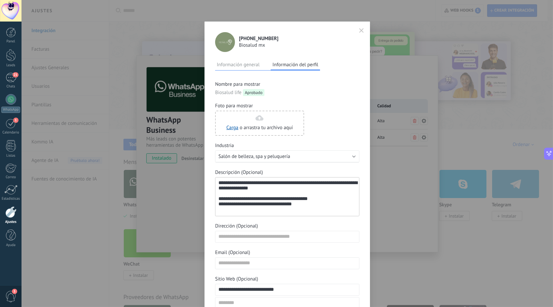
scroll to position [56, 0]
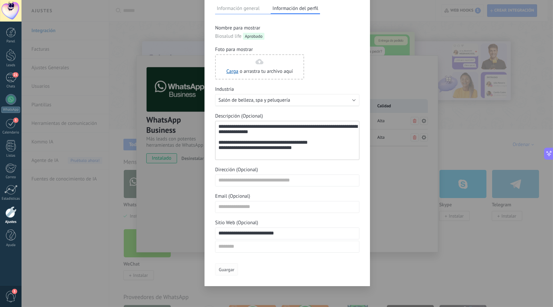
click at [225, 270] on span "Guargar" at bounding box center [227, 269] width 16 height 5
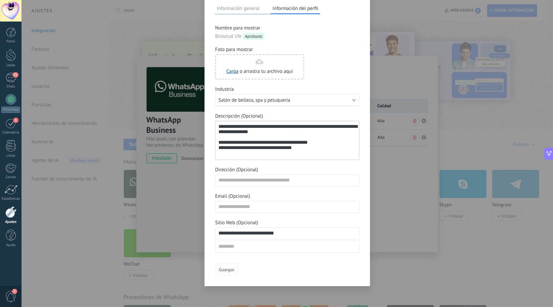
click at [219, 268] on span "Guargar" at bounding box center [227, 269] width 16 height 5
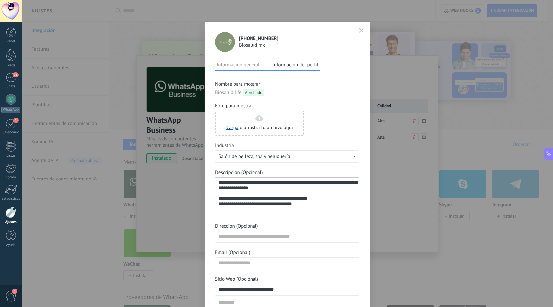
click at [360, 29] on icon "button" at bounding box center [361, 30] width 5 height 5
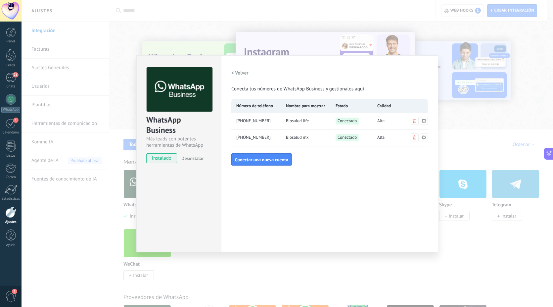
click at [427, 123] on button at bounding box center [424, 121] width 8 height 8
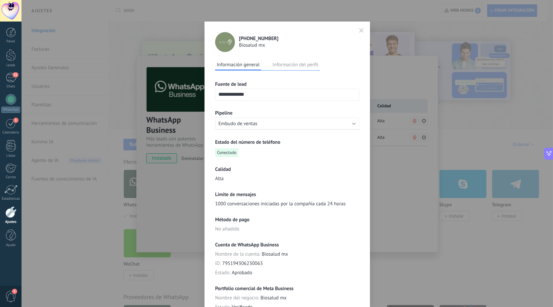
click at [359, 30] on icon "button" at bounding box center [361, 30] width 5 height 5
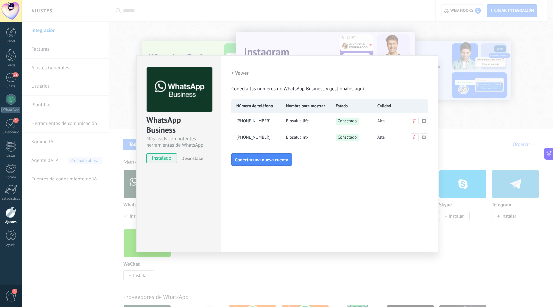
click at [204, 199] on div "WhatsApp Business Más leads con potentes herramientas de WhatsApp instalado Des…" at bounding box center [178, 153] width 85 height 197
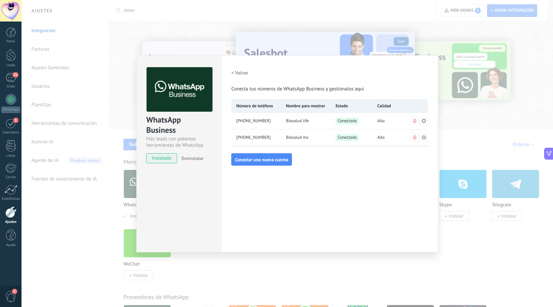
click at [184, 185] on div "WhatsApp Business Más leads con potentes herramientas de WhatsApp instalado Des…" at bounding box center [178, 153] width 85 height 197
click at [399, 34] on div "WhatsApp Business Más leads con potentes herramientas de WhatsApp instalado Des…" at bounding box center [288, 153] width 532 height 307
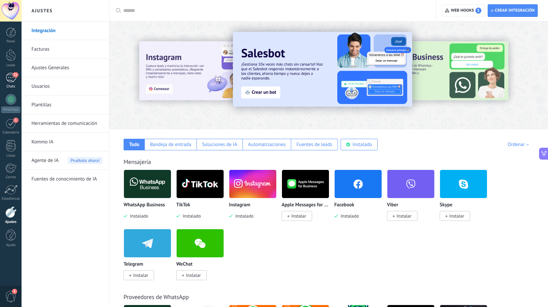
click at [7, 77] on div "21" at bounding box center [11, 78] width 11 height 10
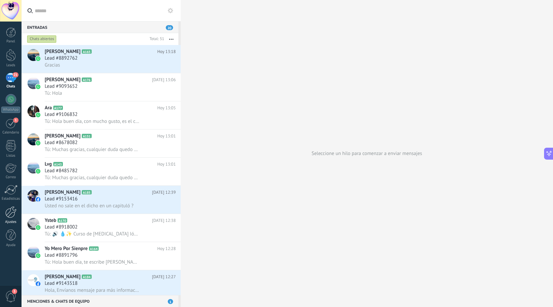
click at [10, 215] on div at bounding box center [10, 212] width 11 height 12
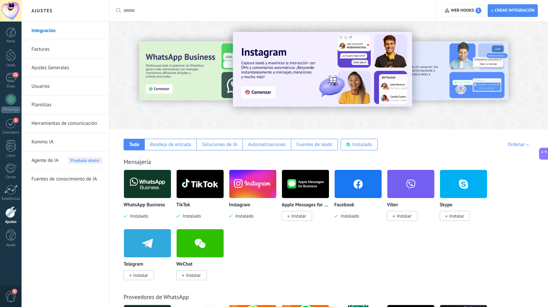
click at [54, 123] on link "Herramientas de comunicación" at bounding box center [66, 123] width 71 height 19
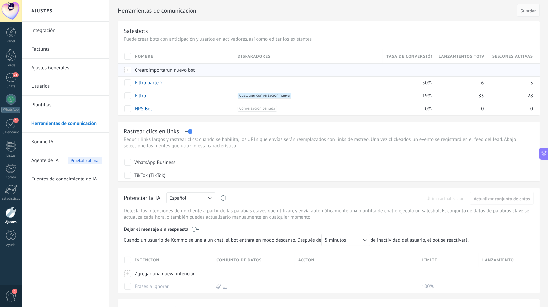
click at [142, 71] on span "Crear" at bounding box center [140, 70] width 11 height 6
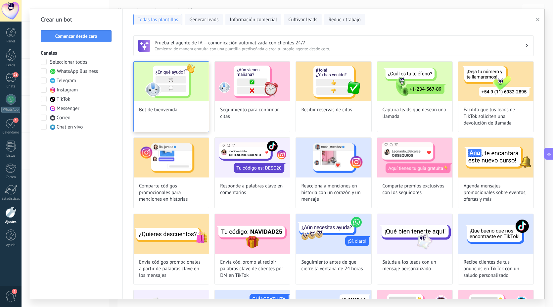
click at [160, 86] on img at bounding box center [171, 82] width 75 height 40
type input "**********"
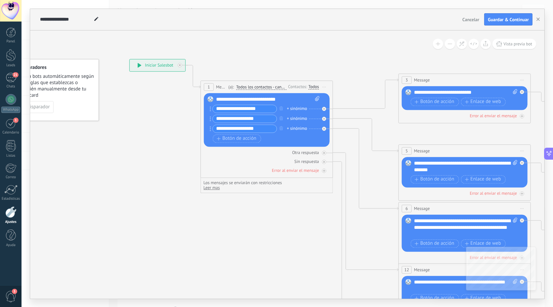
drag, startPoint x: 351, startPoint y: 234, endPoint x: 309, endPoint y: 213, distance: 46.6
click at [309, 213] on icon at bounding box center [480, 227] width 1032 height 669
